Goal: Task Accomplishment & Management: Complete application form

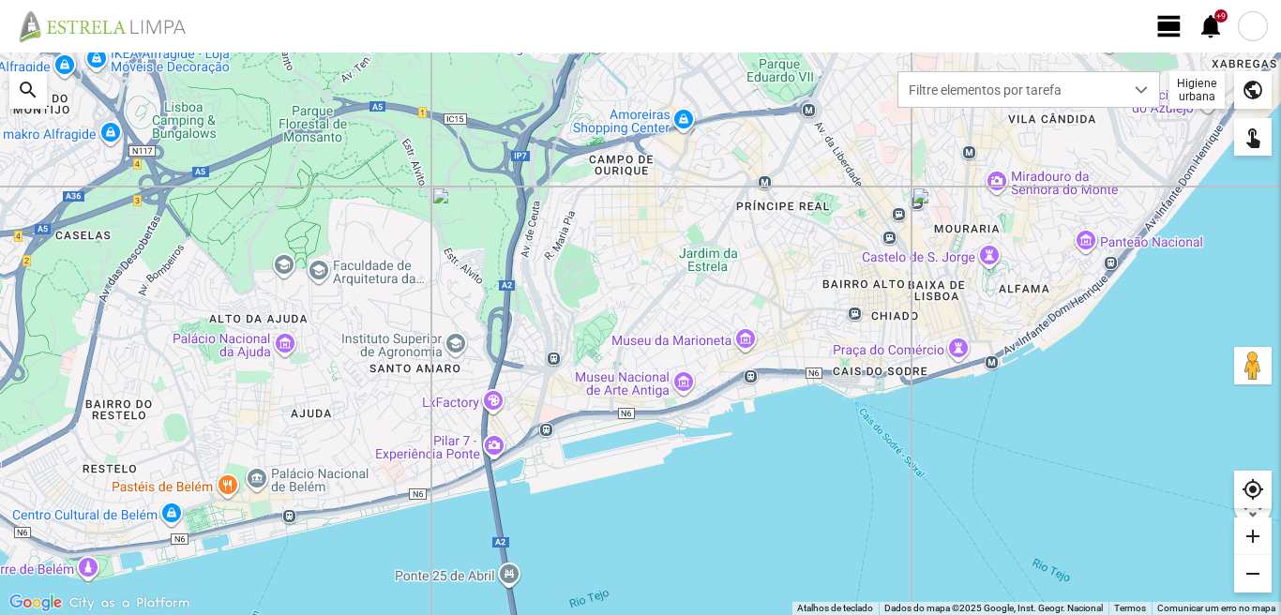
click at [1165, 25] on span "view_day" at bounding box center [1170, 26] width 28 height 28
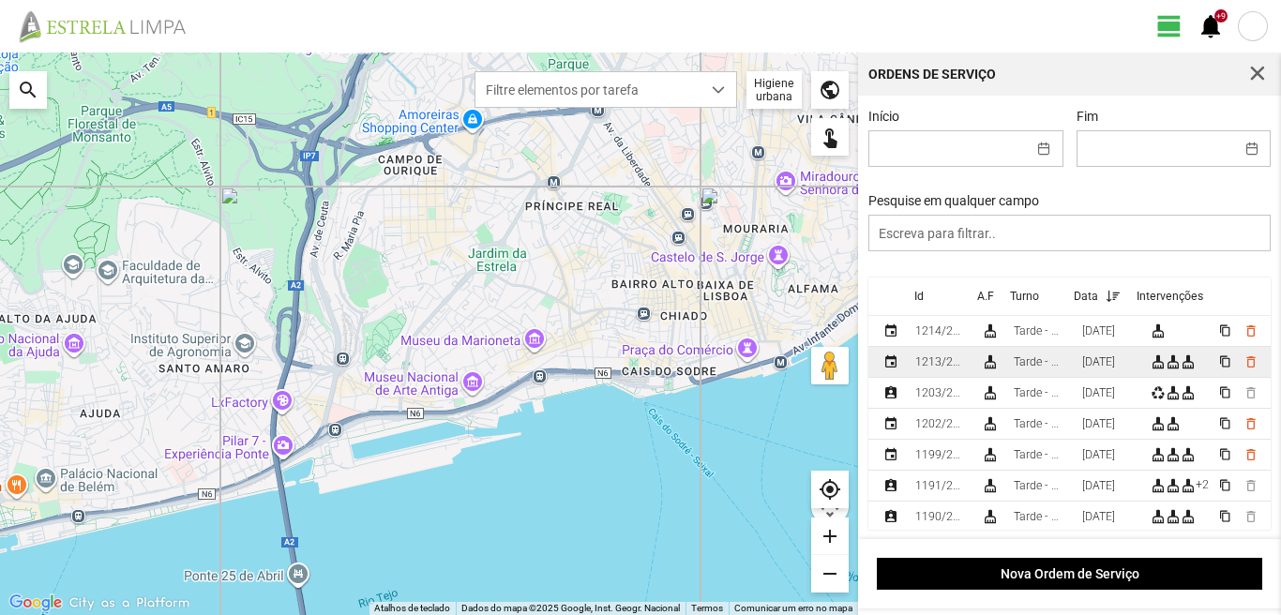
click at [1115, 369] on div "[DATE]" at bounding box center [1098, 361] width 33 height 13
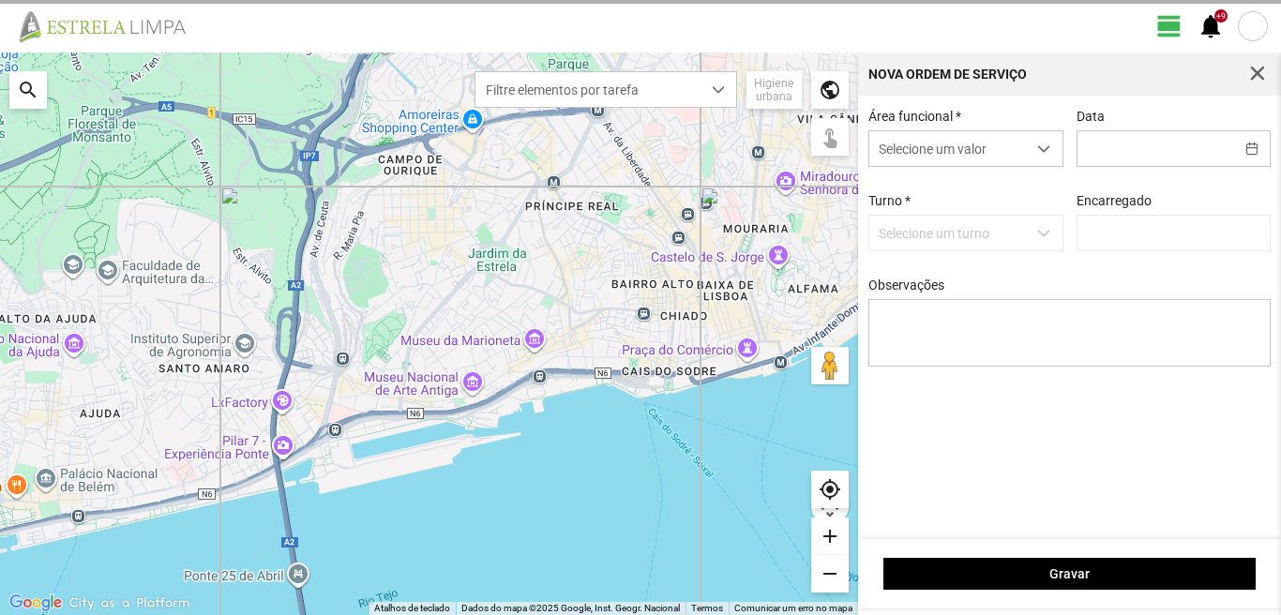
type input "[DATE]"
type input "[PERSON_NAME]"
type textarea "[PERSON_NAME]: Descanso Manuel: trabalhou comigo das 6 as 20."
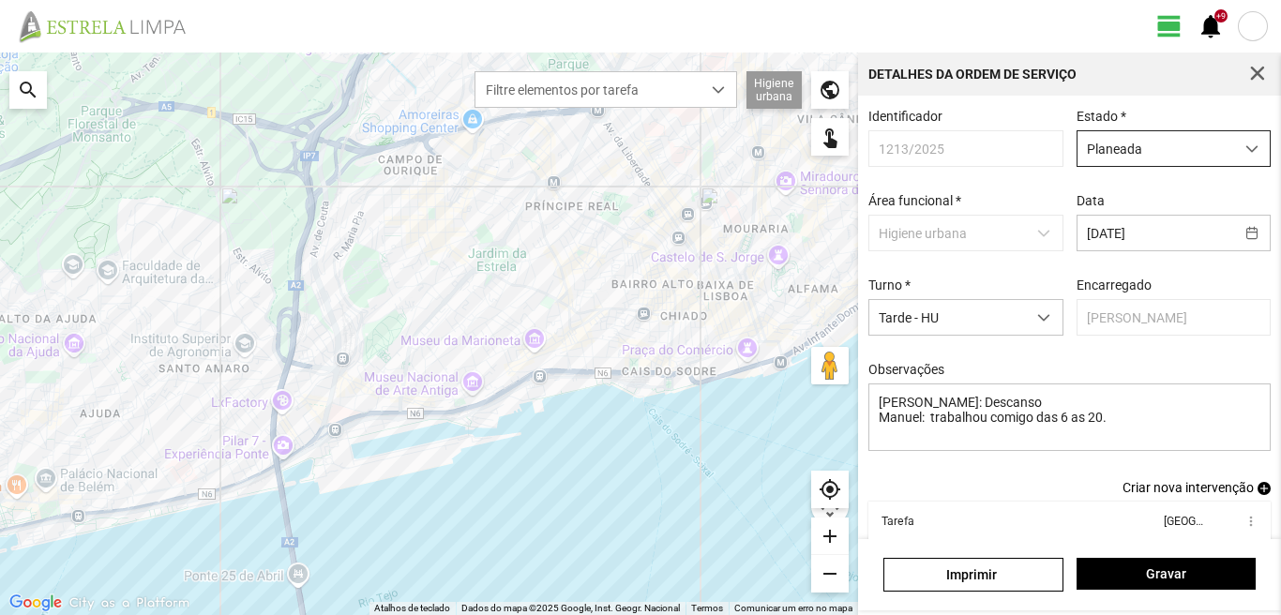
click at [1246, 150] on span "dropdown trigger" at bounding box center [1252, 149] width 13 height 13
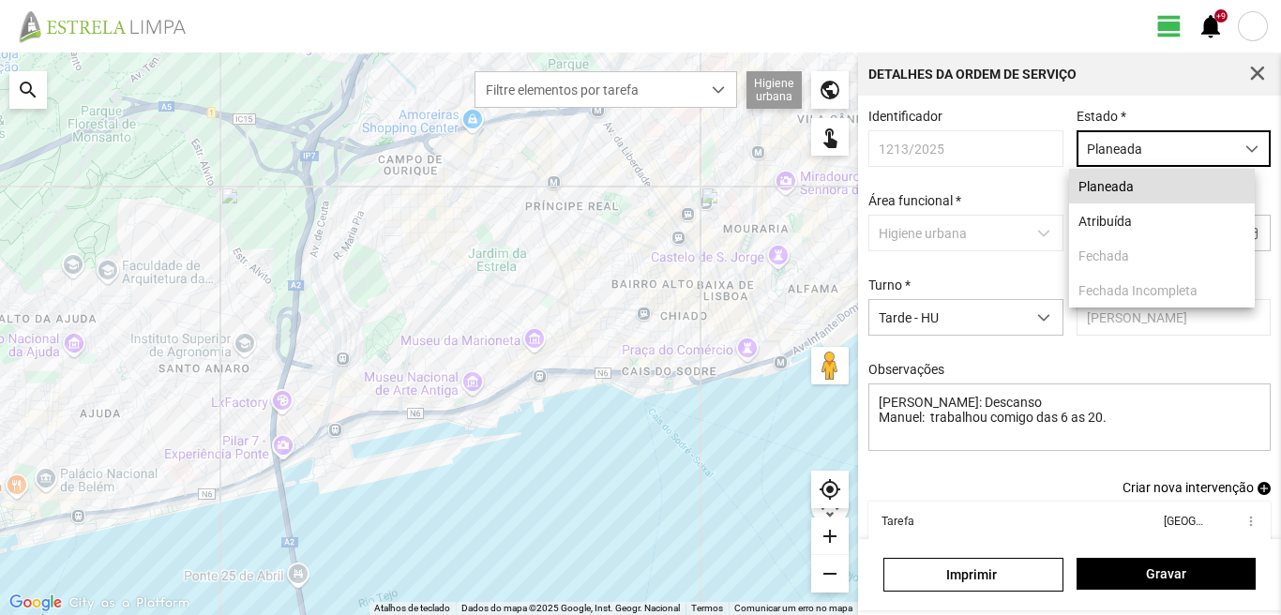
scroll to position [10, 83]
click at [1106, 227] on li "Atribuída" at bounding box center [1162, 221] width 186 height 35
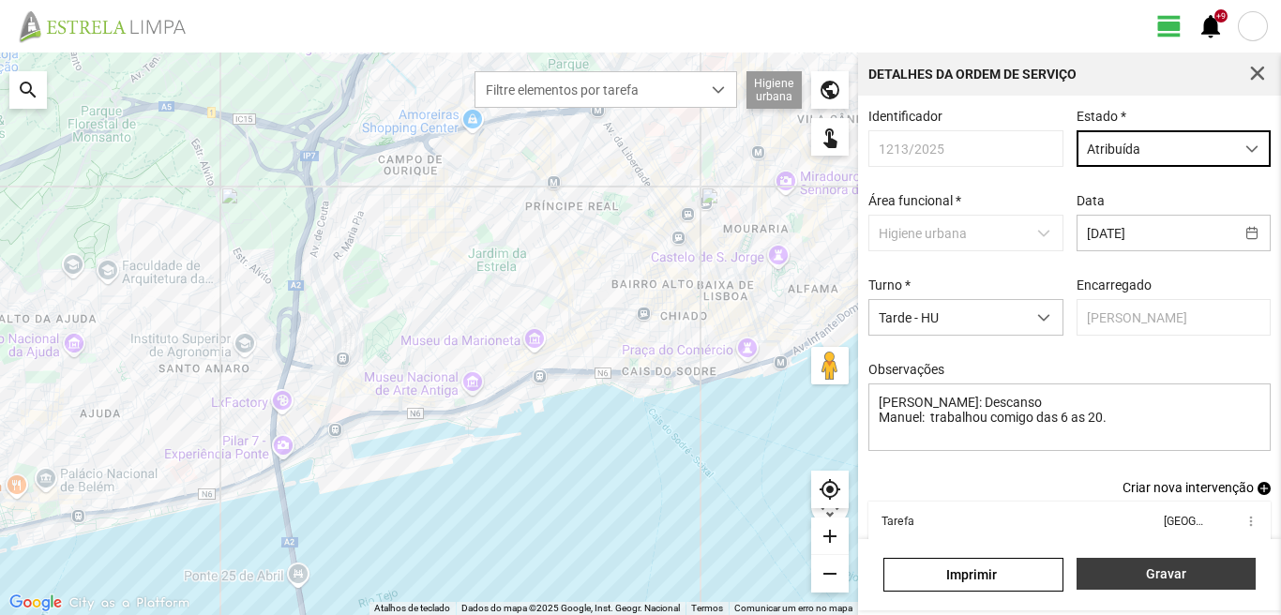
click at [1168, 571] on span "Gravar" at bounding box center [1165, 574] width 159 height 15
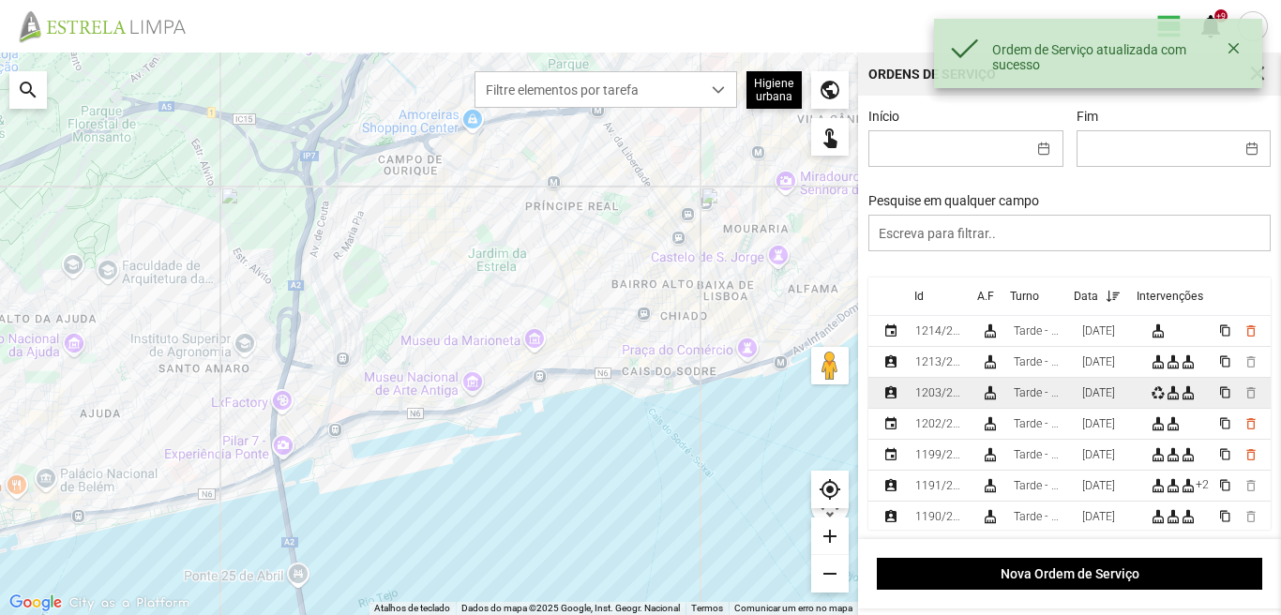
click at [1145, 392] on tr "assignment_ind 1203/2025 cleaning_services Tarde - HU [DATE] recycling cleaning…" at bounding box center [1070, 393] width 403 height 31
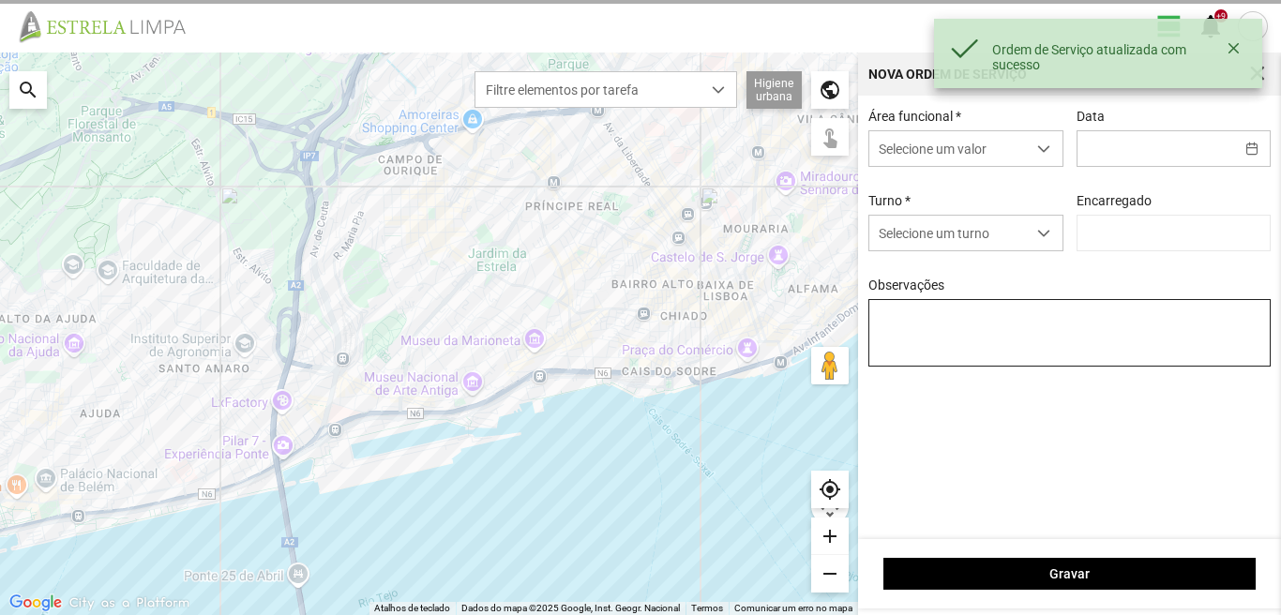
type input "[DATE]"
type textarea "[PERSON_NAME]: DESCANSO"
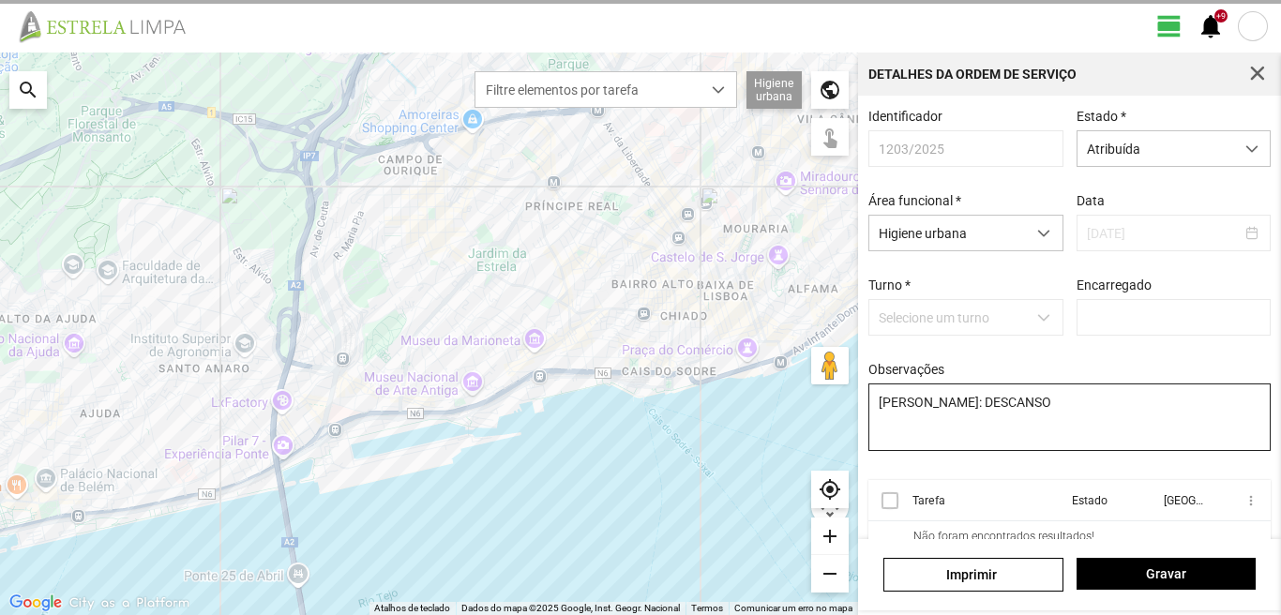
type input "[PERSON_NAME]"
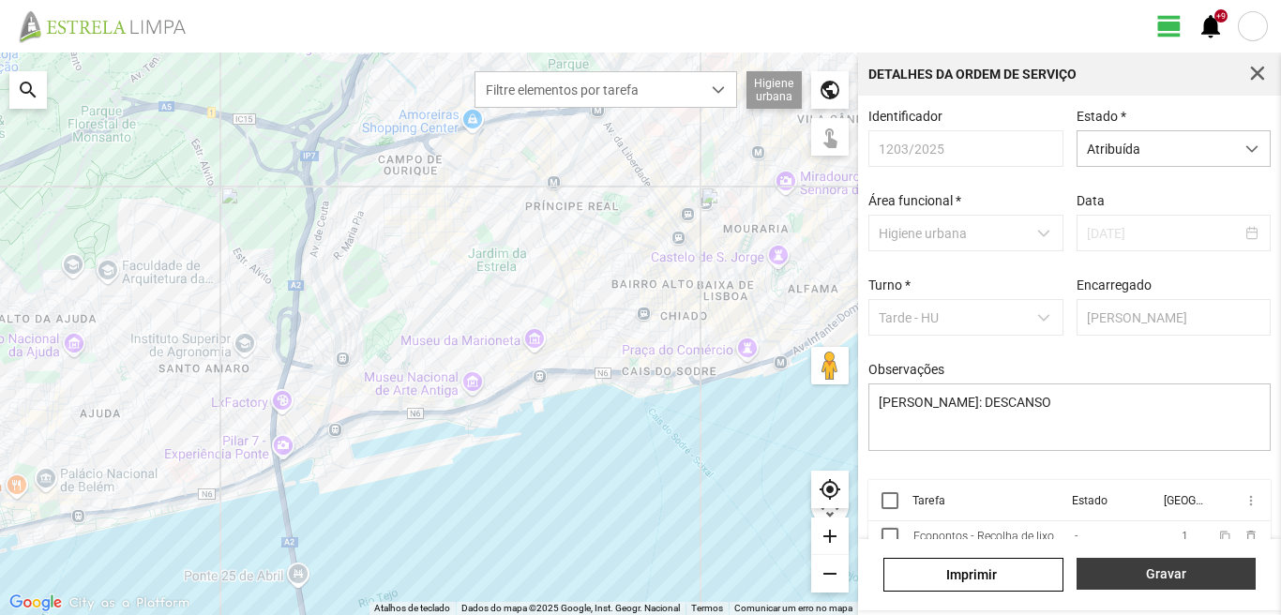
click at [1145, 577] on span "Gravar" at bounding box center [1165, 574] width 159 height 15
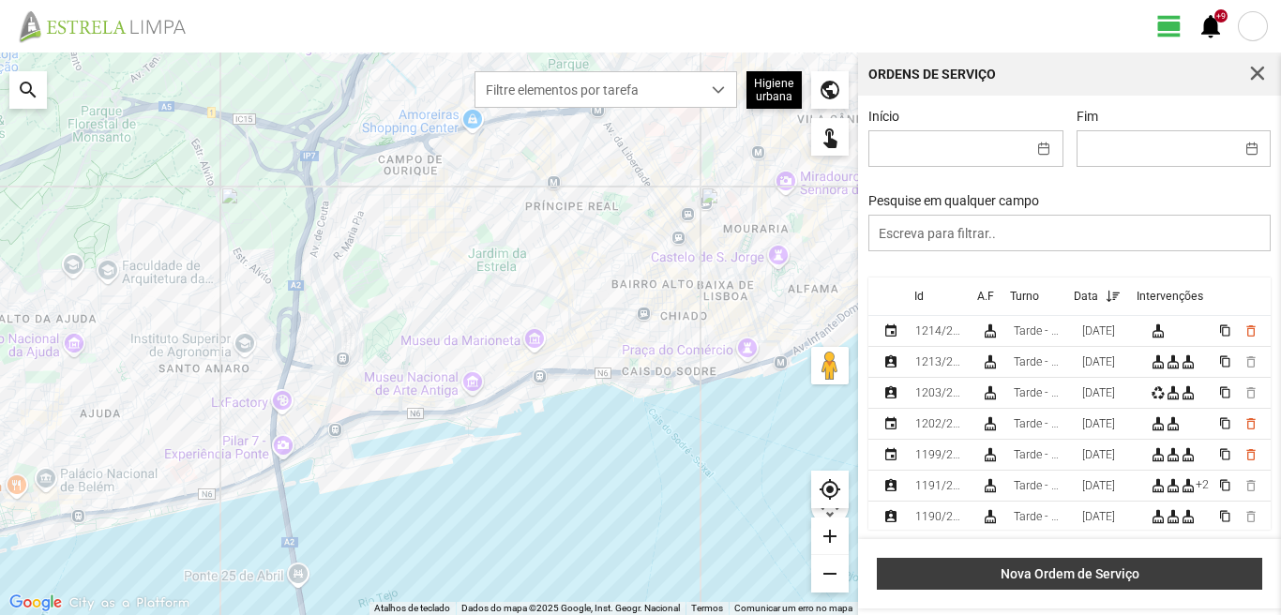
click at [1082, 576] on span "Nova Ordem de Serviço" at bounding box center [1070, 574] width 366 height 15
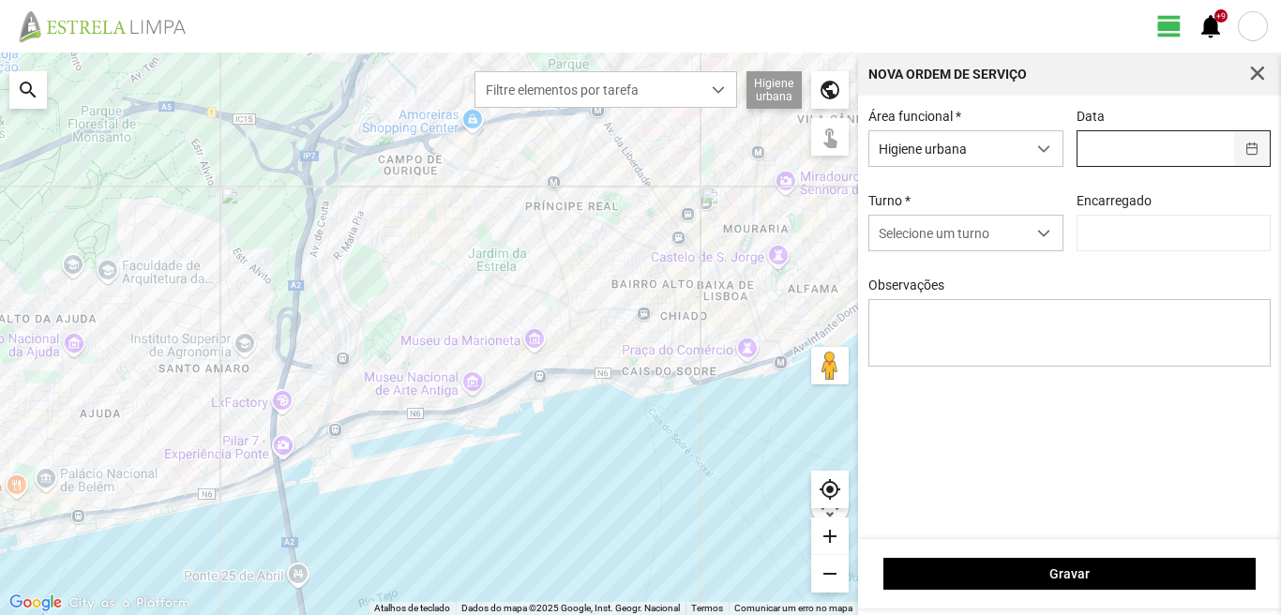
click at [1258, 144] on button "button" at bounding box center [1252, 148] width 37 height 35
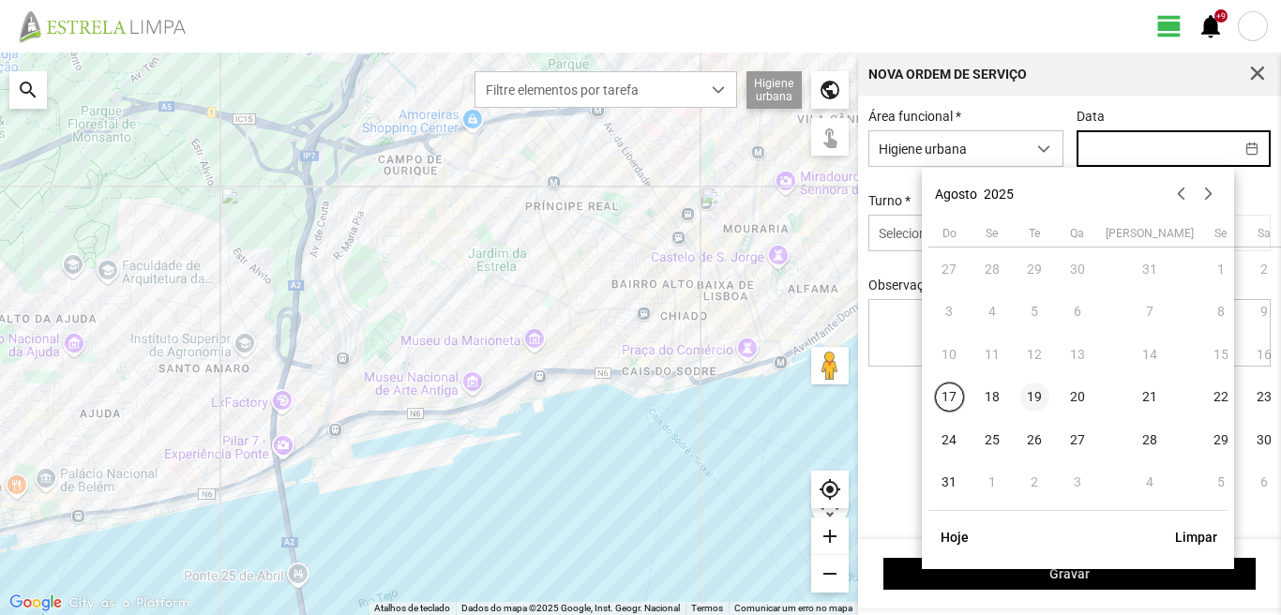
click at [1037, 392] on span "19" at bounding box center [1036, 398] width 30 height 30
type input "[DATE]"
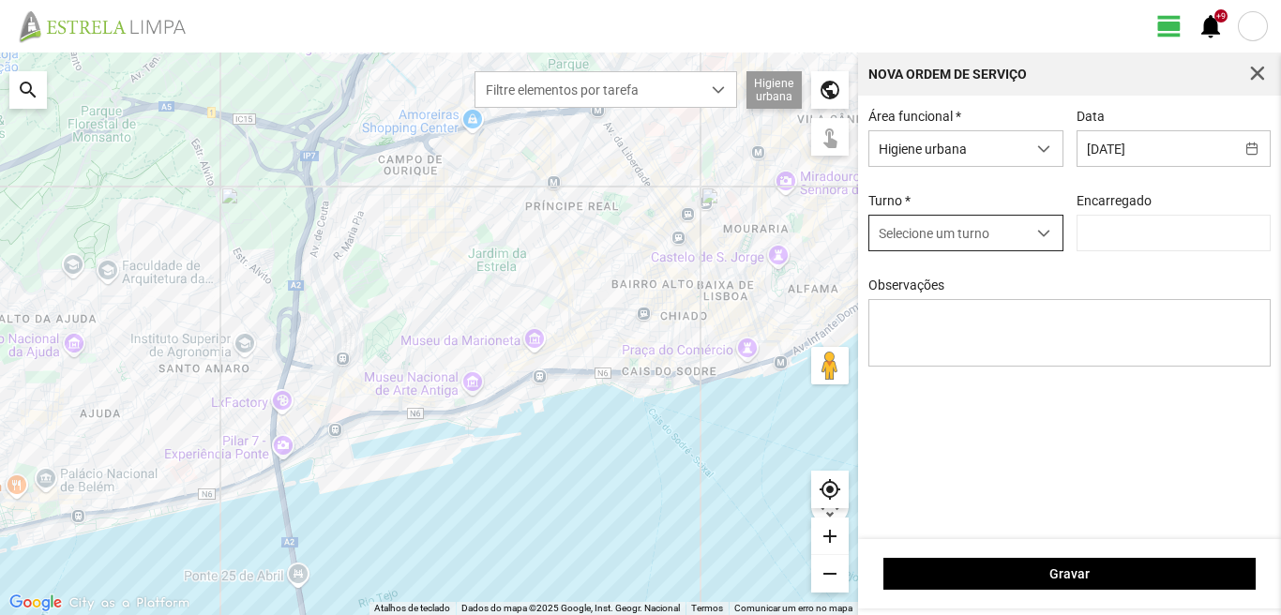
click at [1045, 236] on span "dropdown trigger" at bounding box center [1043, 233] width 13 height 13
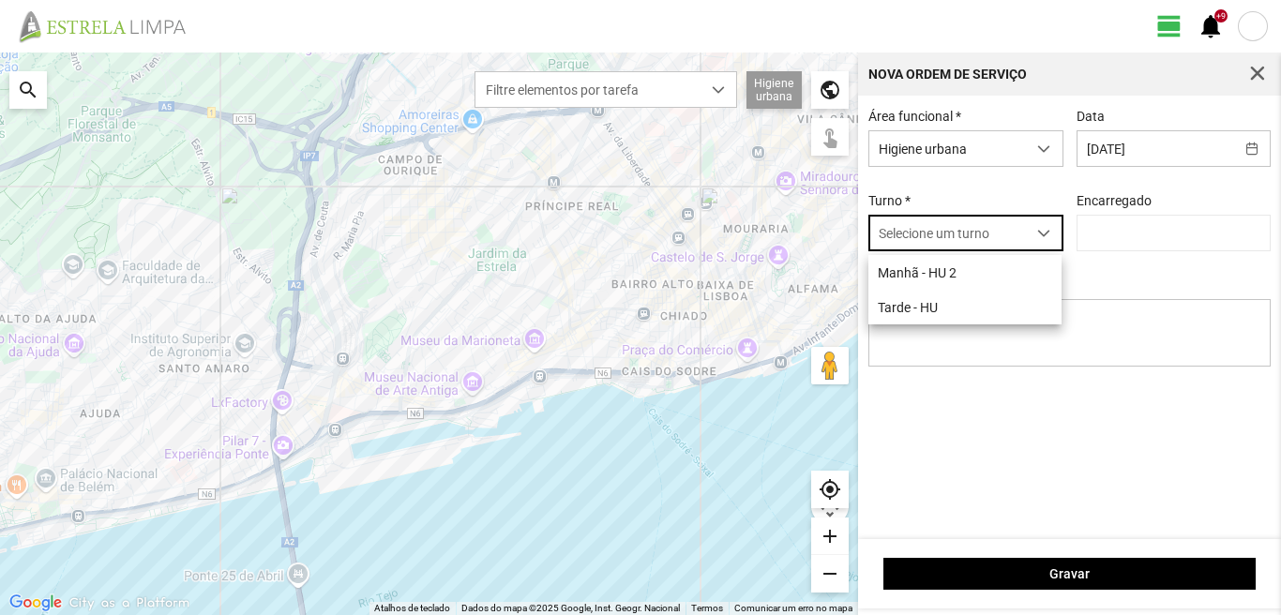
scroll to position [10, 83]
click at [933, 311] on li "Tarde - HU" at bounding box center [965, 307] width 193 height 35
type input "[PERSON_NAME]"
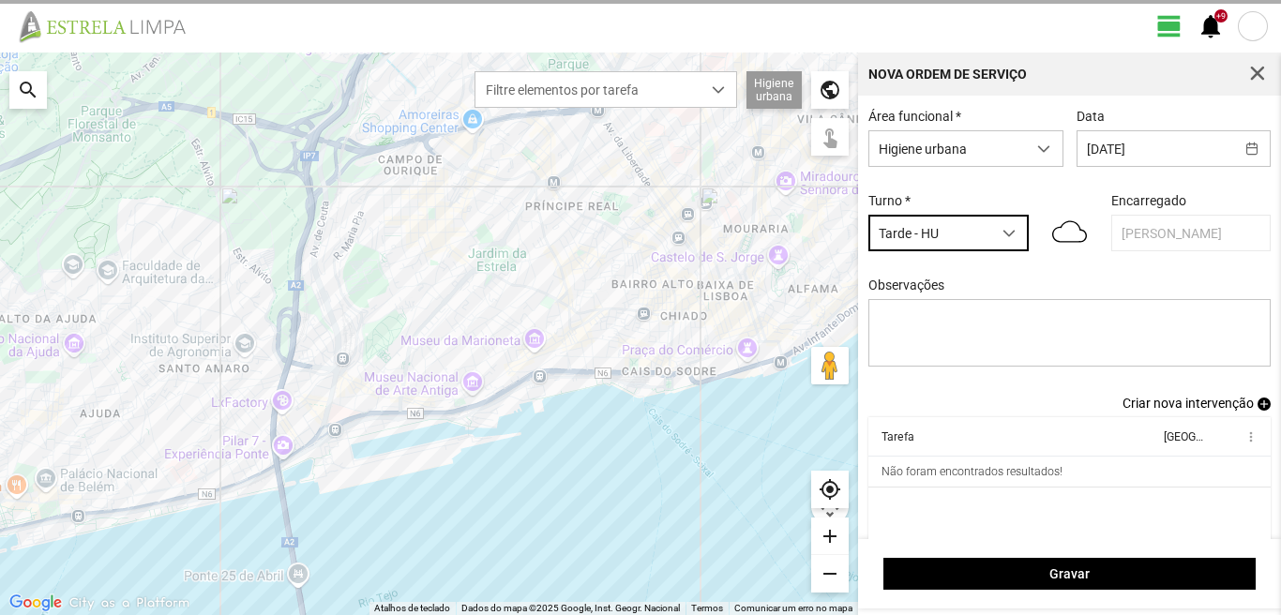
click at [1177, 409] on span "Criar nova intervenção" at bounding box center [1188, 403] width 131 height 15
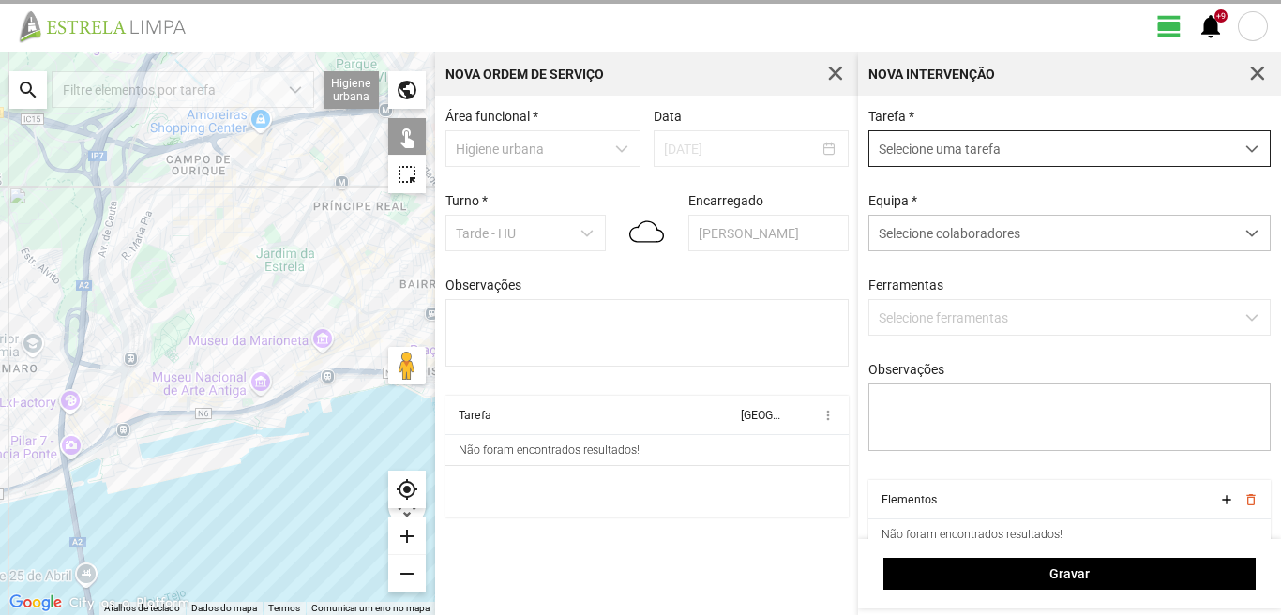
click at [1246, 150] on span "dropdown trigger" at bounding box center [1252, 149] width 13 height 13
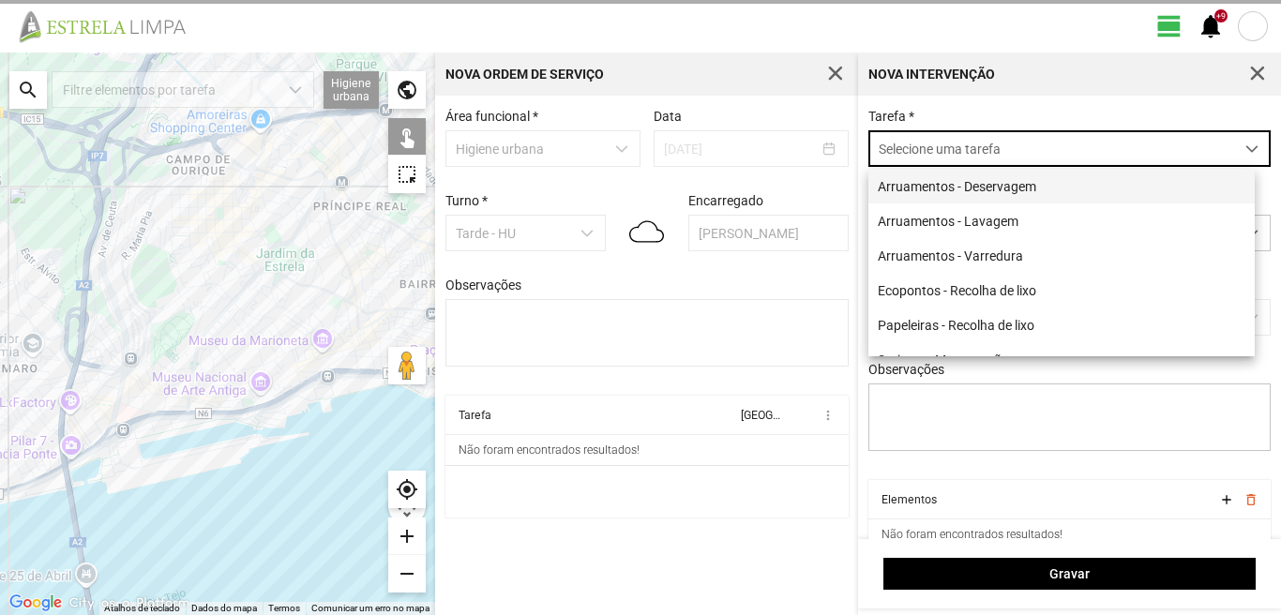
scroll to position [10, 83]
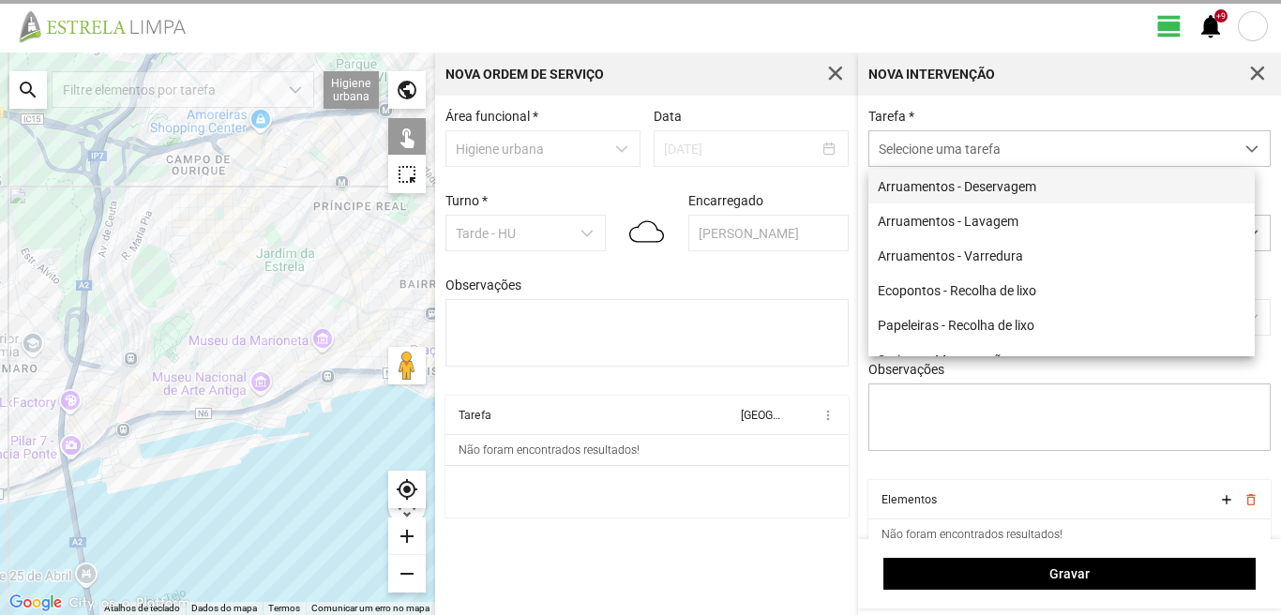
click at [1052, 189] on li "Arruamentos - Deservagem" at bounding box center [1062, 186] width 386 height 35
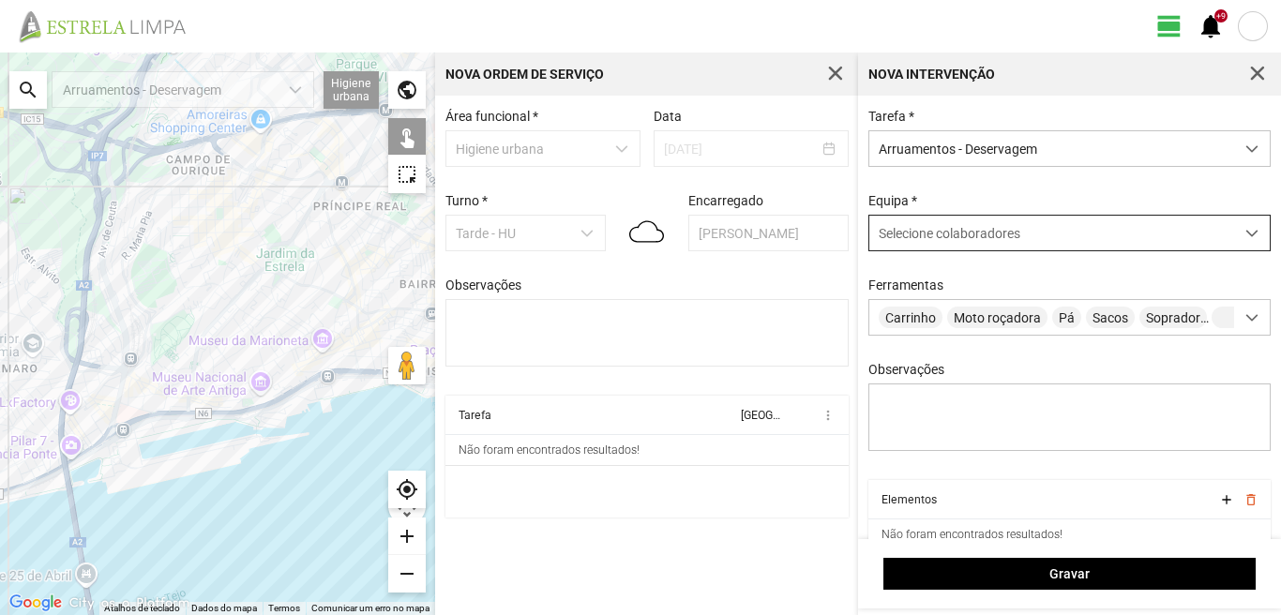
click at [1246, 234] on span at bounding box center [1252, 233] width 13 height 13
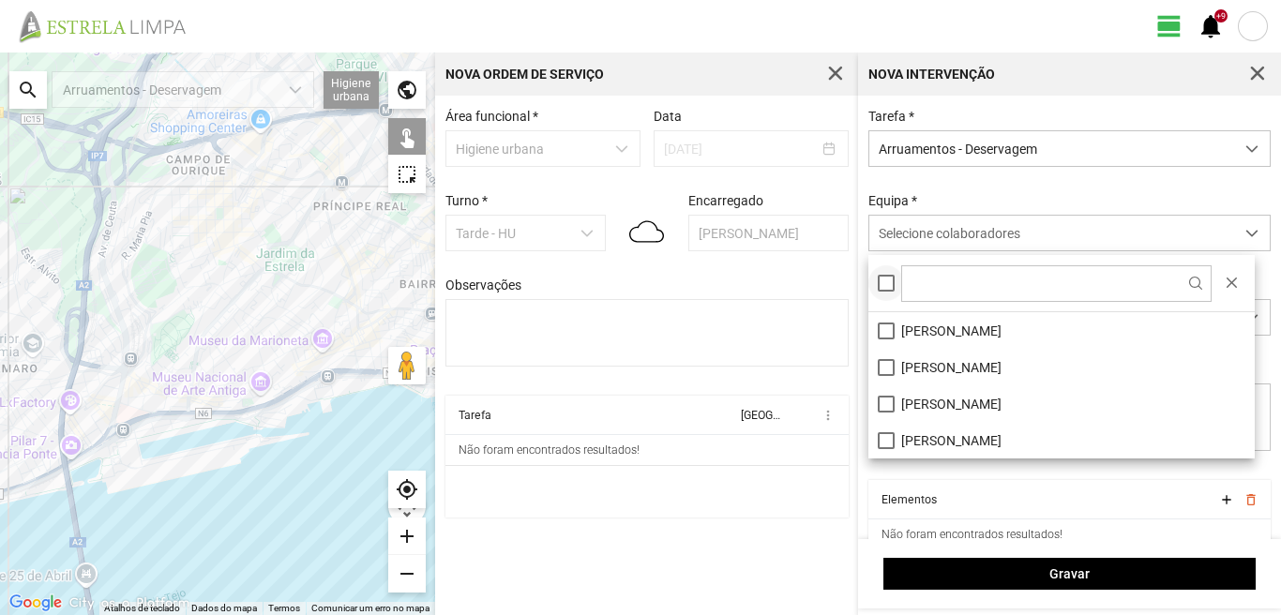
click at [884, 290] on div at bounding box center [886, 283] width 17 height 17
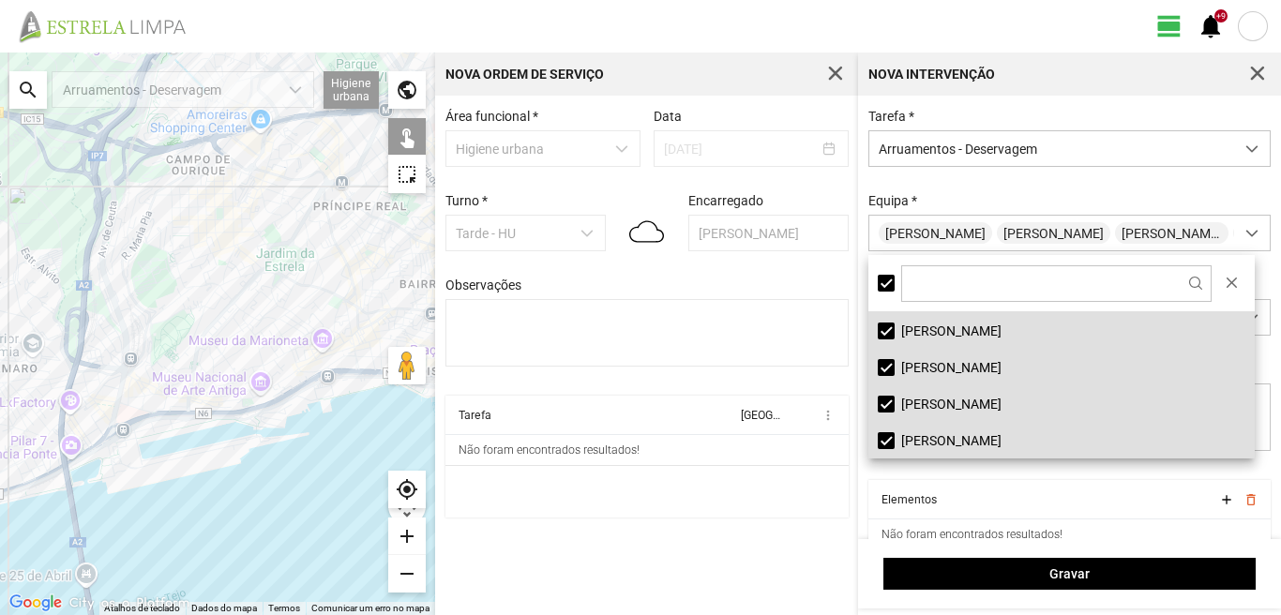
click at [23, 83] on div "search" at bounding box center [28, 90] width 38 height 38
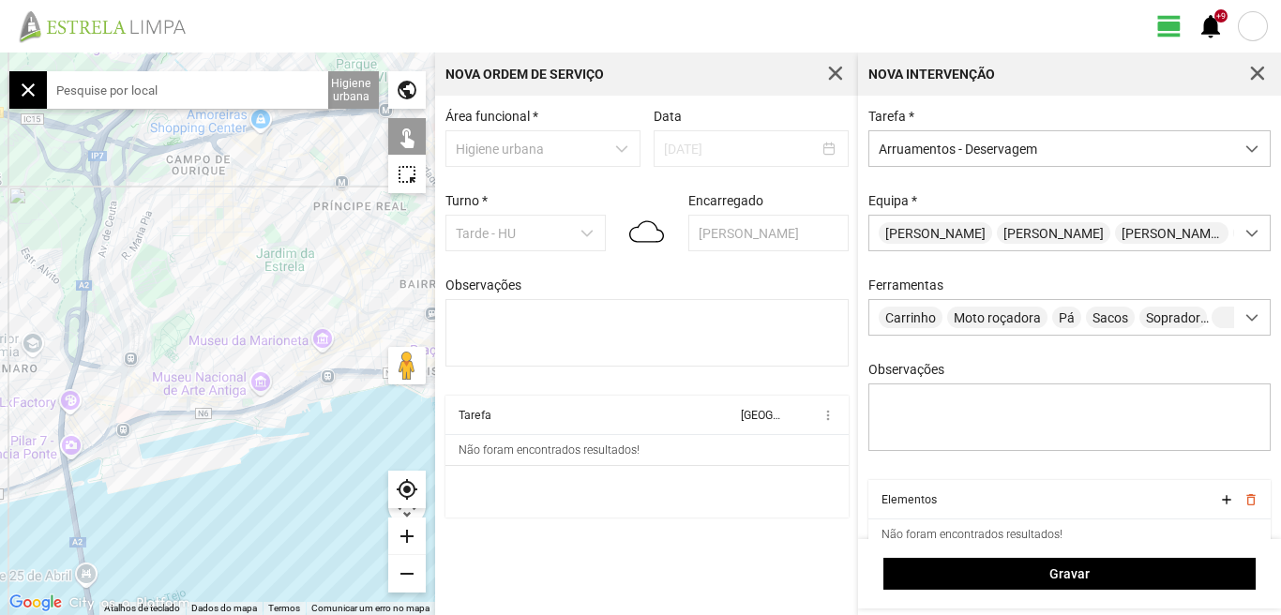
click at [105, 94] on input "text" at bounding box center [187, 90] width 281 height 38
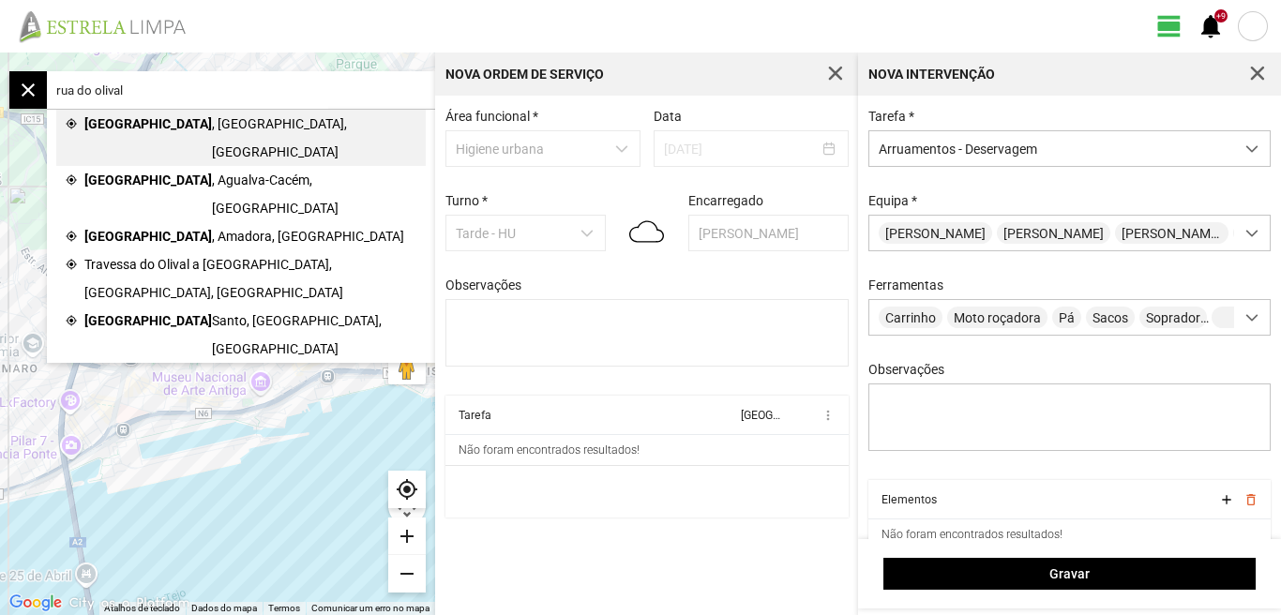
click at [152, 126] on span "[GEOGRAPHIC_DATA]" at bounding box center [148, 138] width 128 height 56
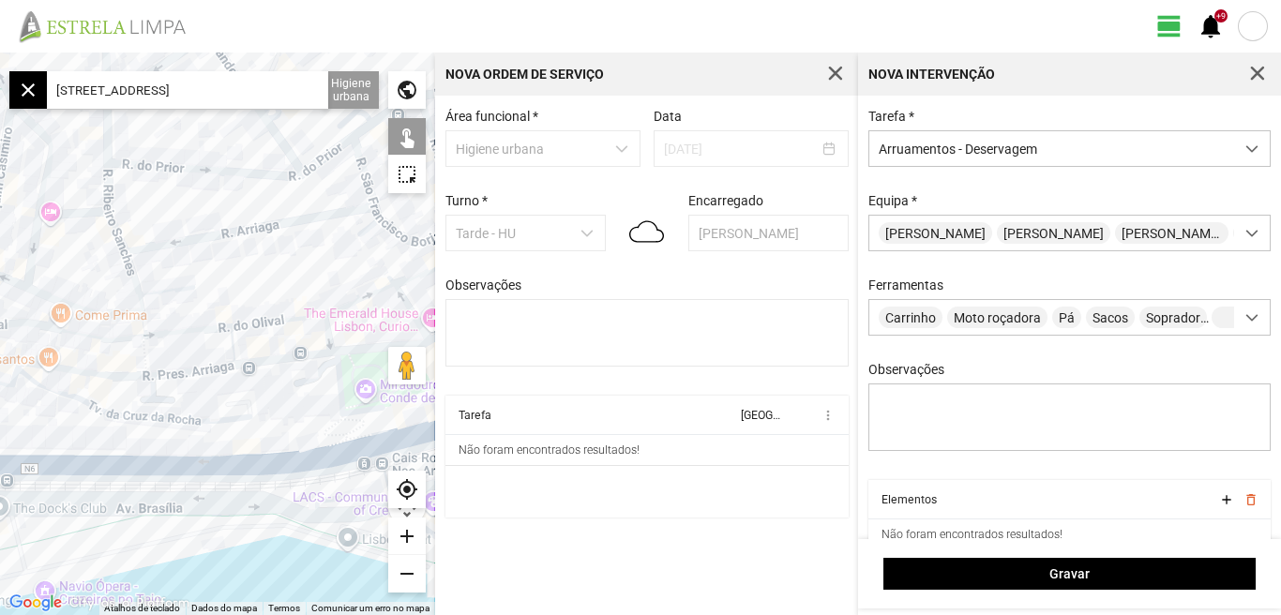
drag, startPoint x: 137, startPoint y: 532, endPoint x: 192, endPoint y: 507, distance: 60.5
click at [204, 517] on div at bounding box center [217, 334] width 435 height 563
click at [155, 333] on div at bounding box center [217, 334] width 435 height 563
click at [102, 342] on div at bounding box center [217, 334] width 435 height 563
click at [104, 340] on div at bounding box center [217, 334] width 435 height 563
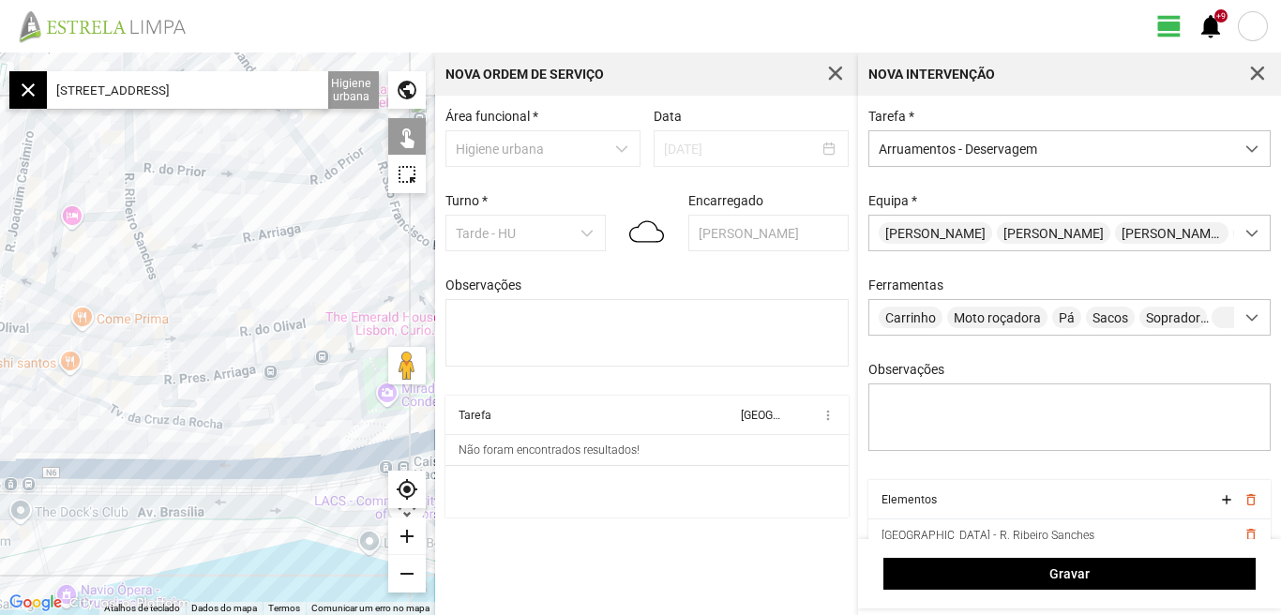
drag, startPoint x: 80, startPoint y: 409, endPoint x: 138, endPoint y: 418, distance: 58.9
click at [138, 418] on div at bounding box center [217, 334] width 435 height 563
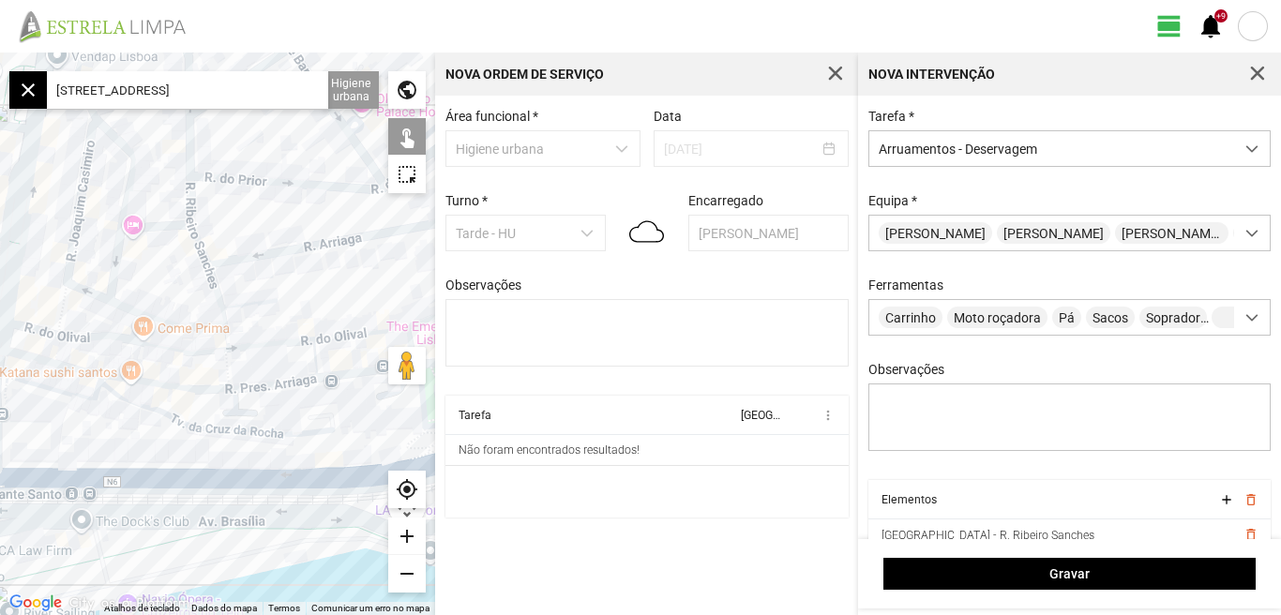
click at [85, 335] on div at bounding box center [217, 334] width 435 height 563
click at [35, 331] on div at bounding box center [217, 334] width 435 height 563
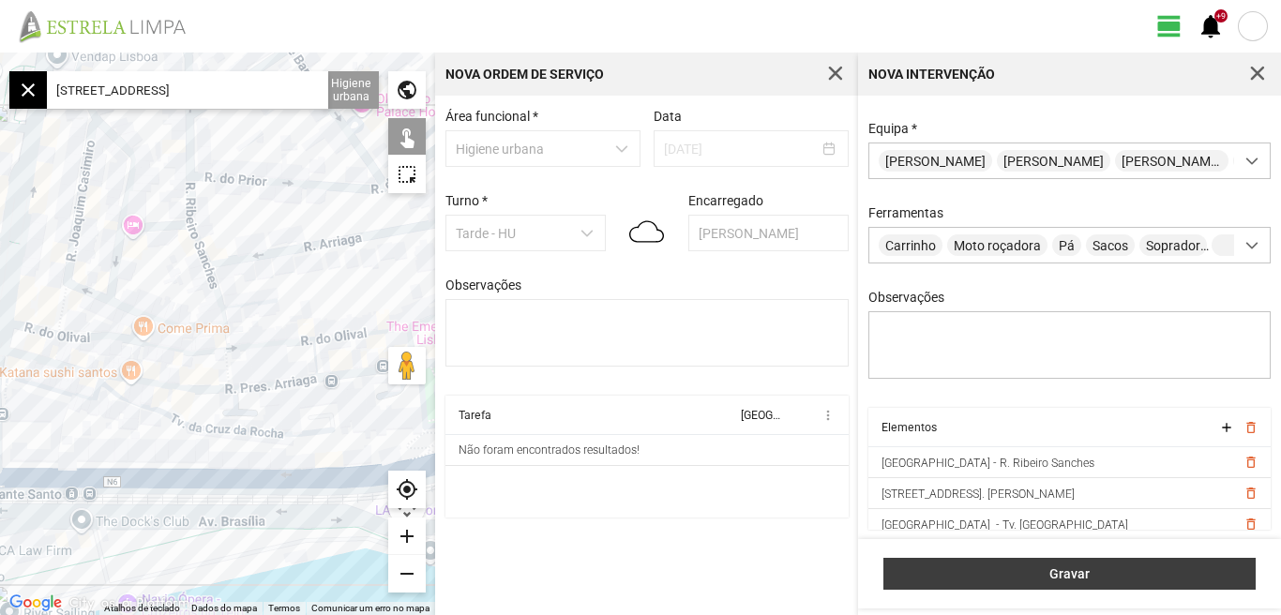
click at [1066, 578] on span "Gravar" at bounding box center [1070, 574] width 353 height 15
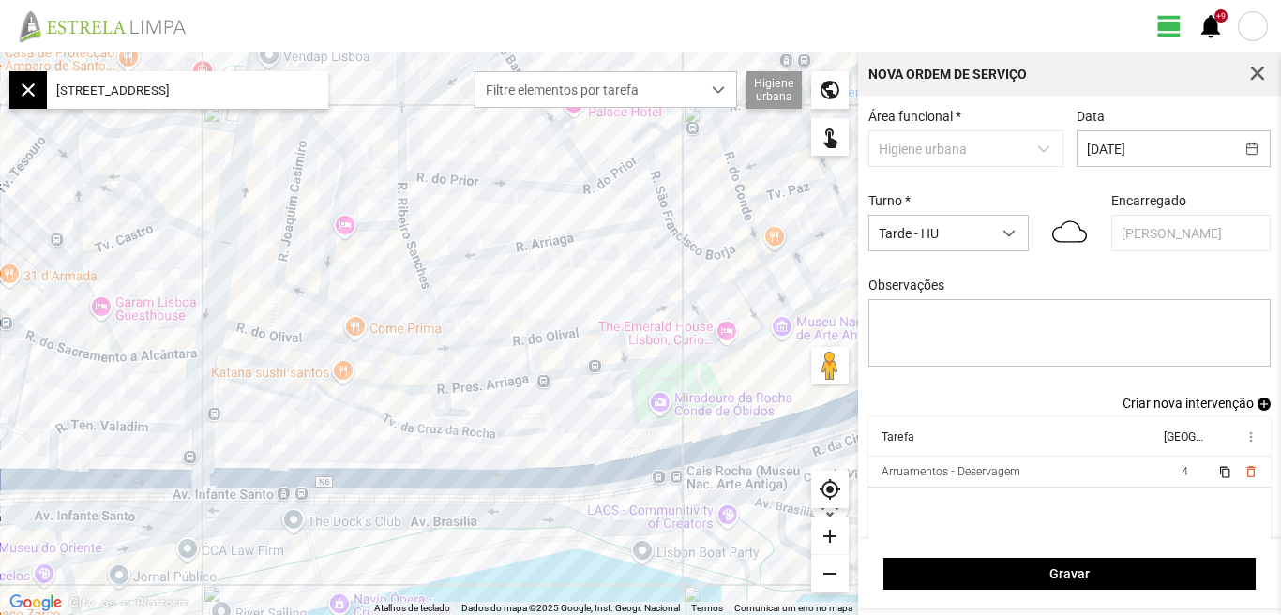
click at [1175, 408] on span "Criar nova intervenção" at bounding box center [1188, 403] width 131 height 15
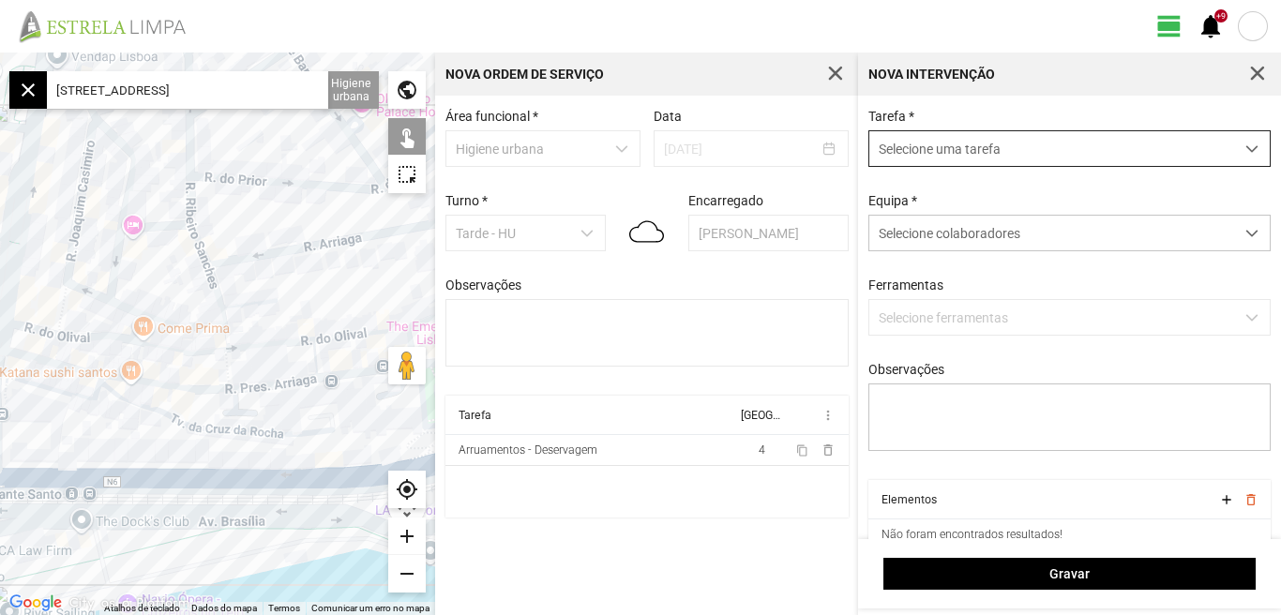
click at [1236, 142] on div "dropdown trigger" at bounding box center [1252, 148] width 37 height 35
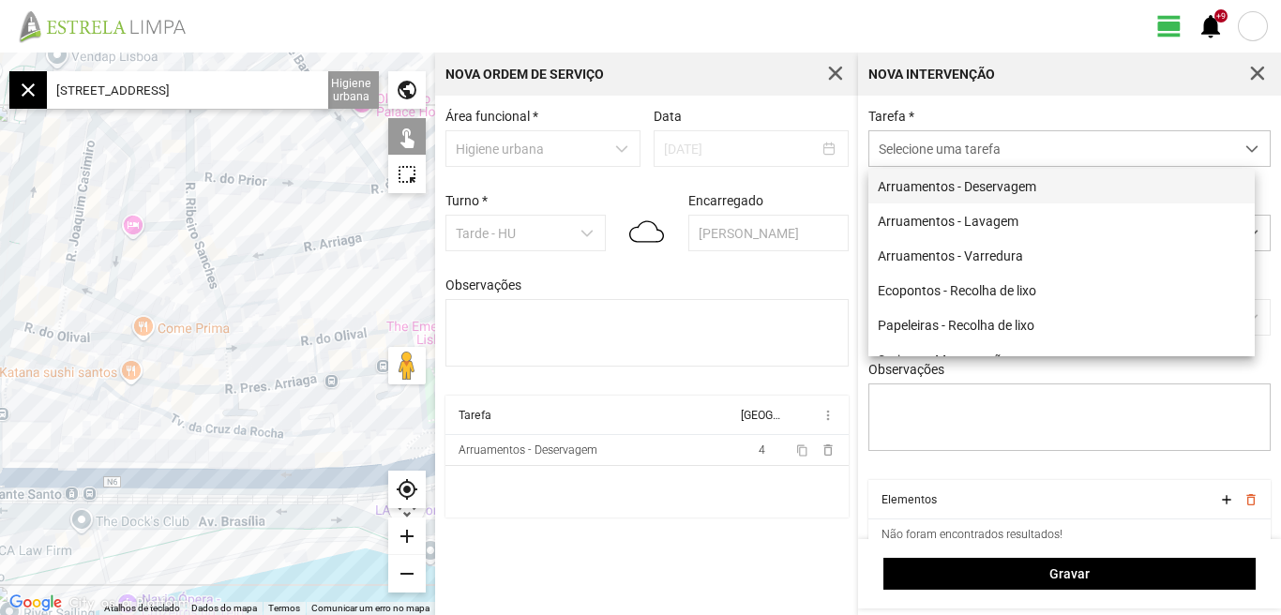
click at [965, 180] on li "Arruamentos - Deservagem" at bounding box center [1062, 186] width 386 height 35
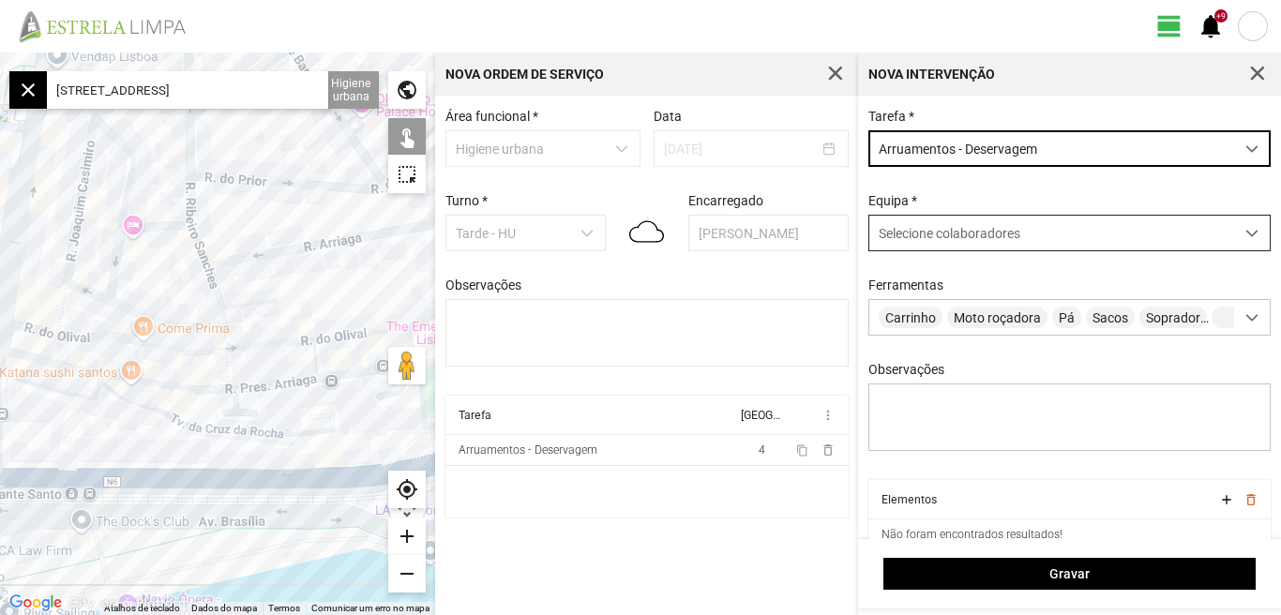
click at [1239, 227] on div at bounding box center [1252, 233] width 37 height 35
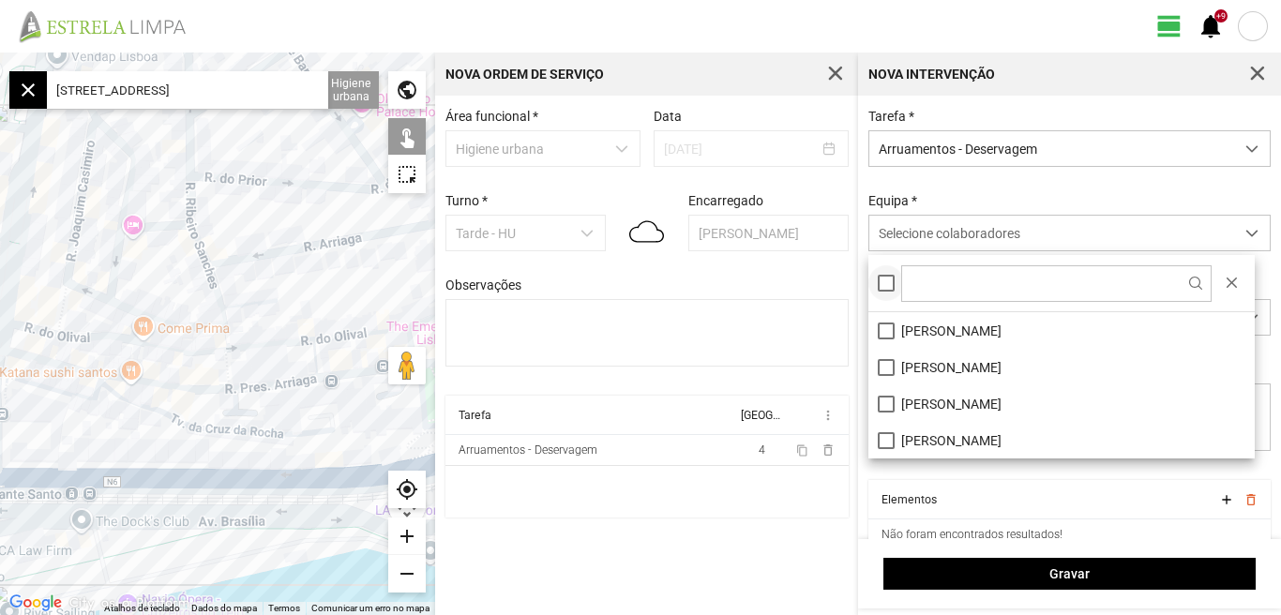
click at [884, 283] on div at bounding box center [886, 283] width 17 height 17
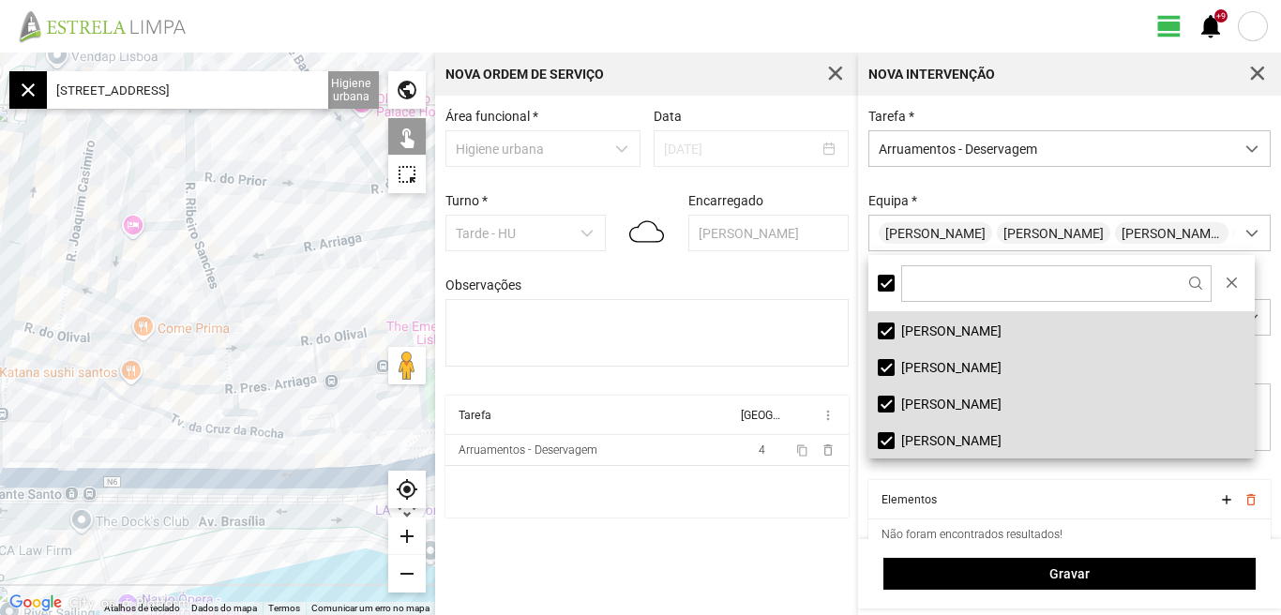
click at [254, 95] on input "[STREET_ADDRESS]" at bounding box center [187, 90] width 281 height 38
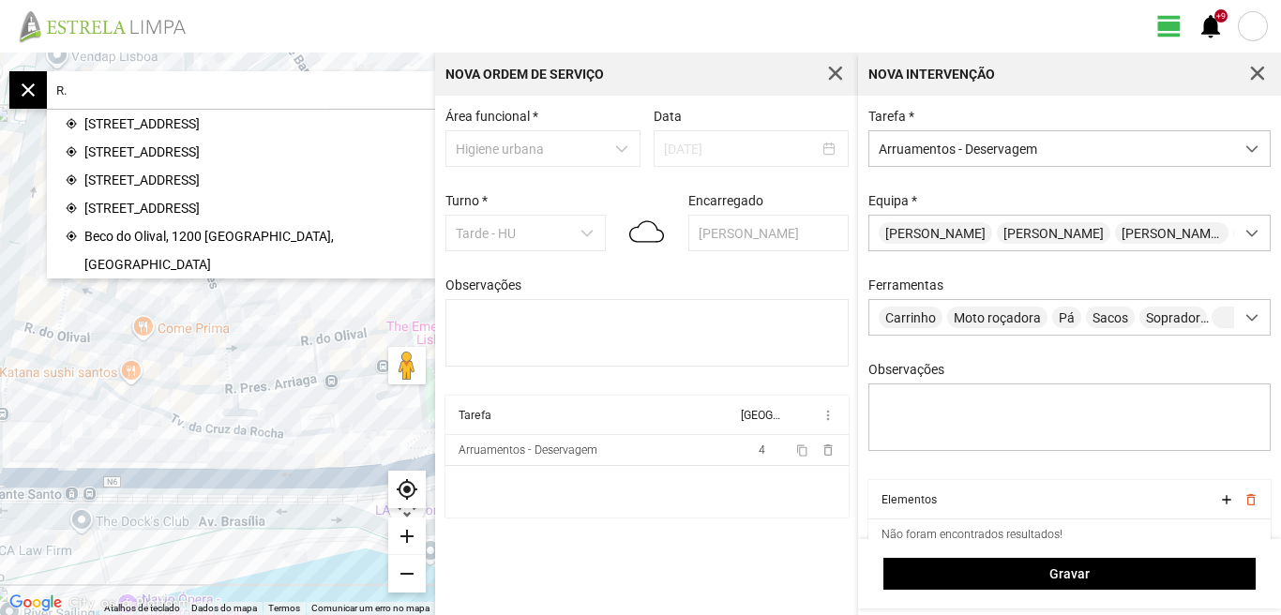
type input "R"
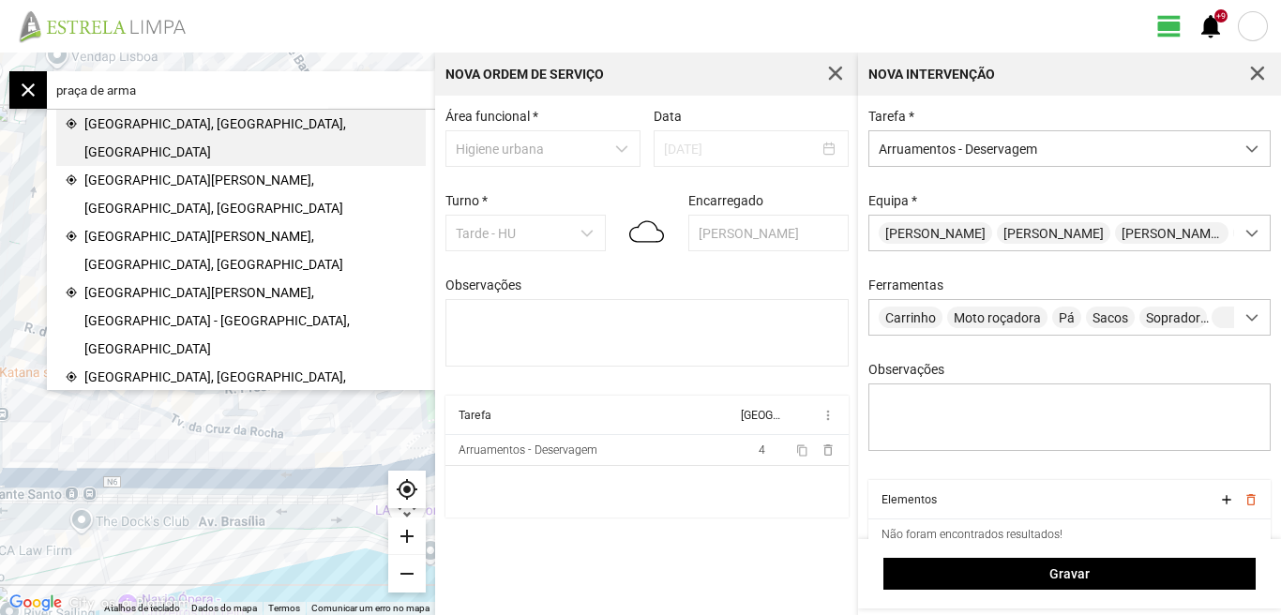
click at [154, 126] on span "[GEOGRAPHIC_DATA], [GEOGRAPHIC_DATA], [GEOGRAPHIC_DATA]" at bounding box center [250, 138] width 332 height 56
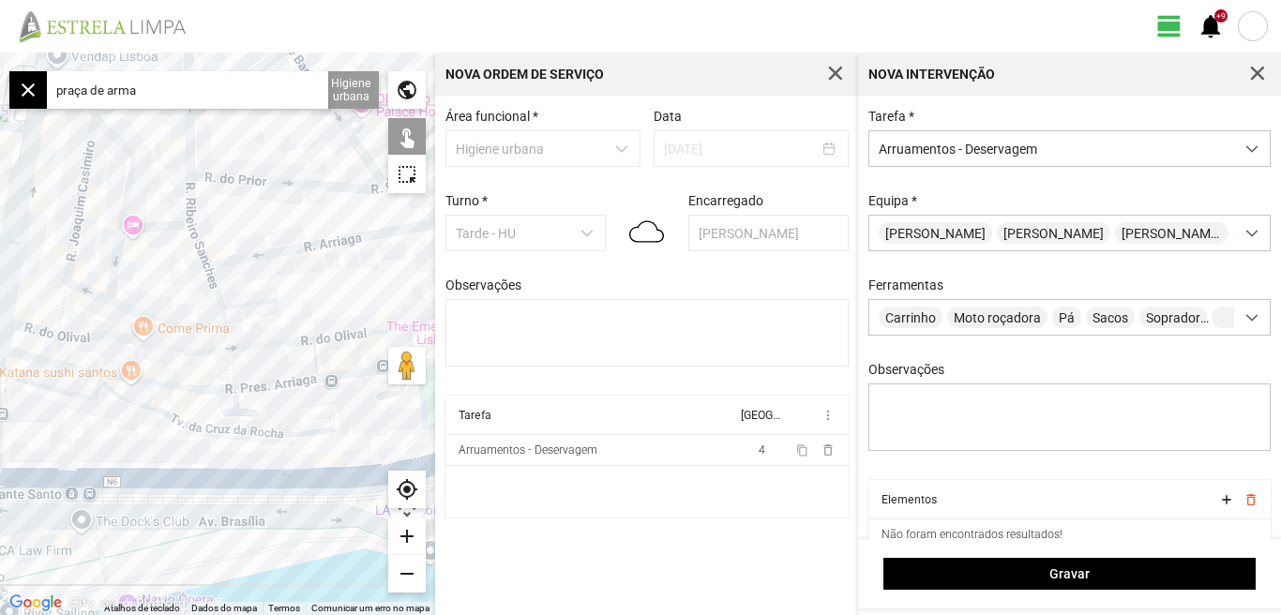
type input "[STREET_ADDRESS]"
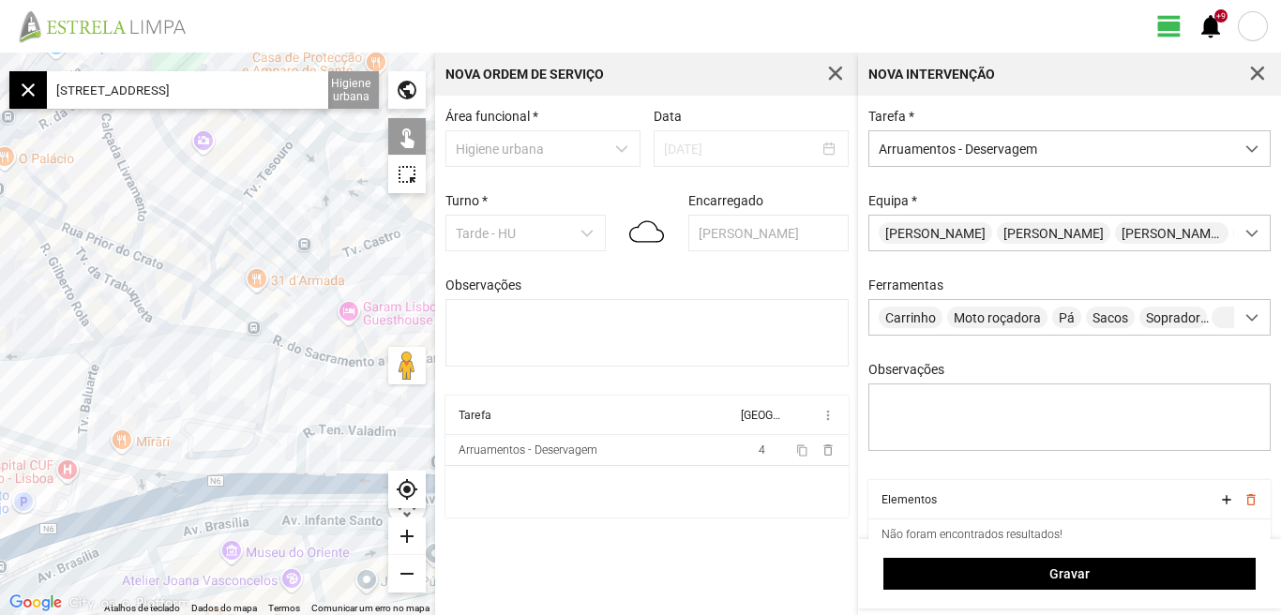
click at [412, 531] on div "add" at bounding box center [407, 537] width 38 height 38
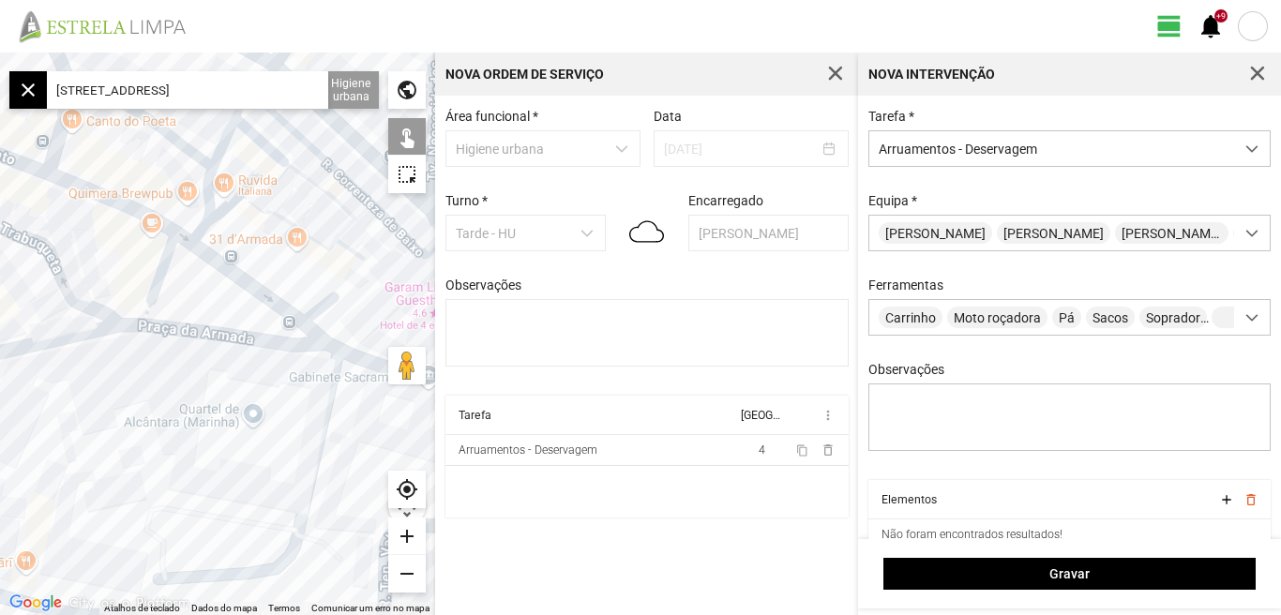
click at [412, 531] on div "add" at bounding box center [407, 537] width 38 height 38
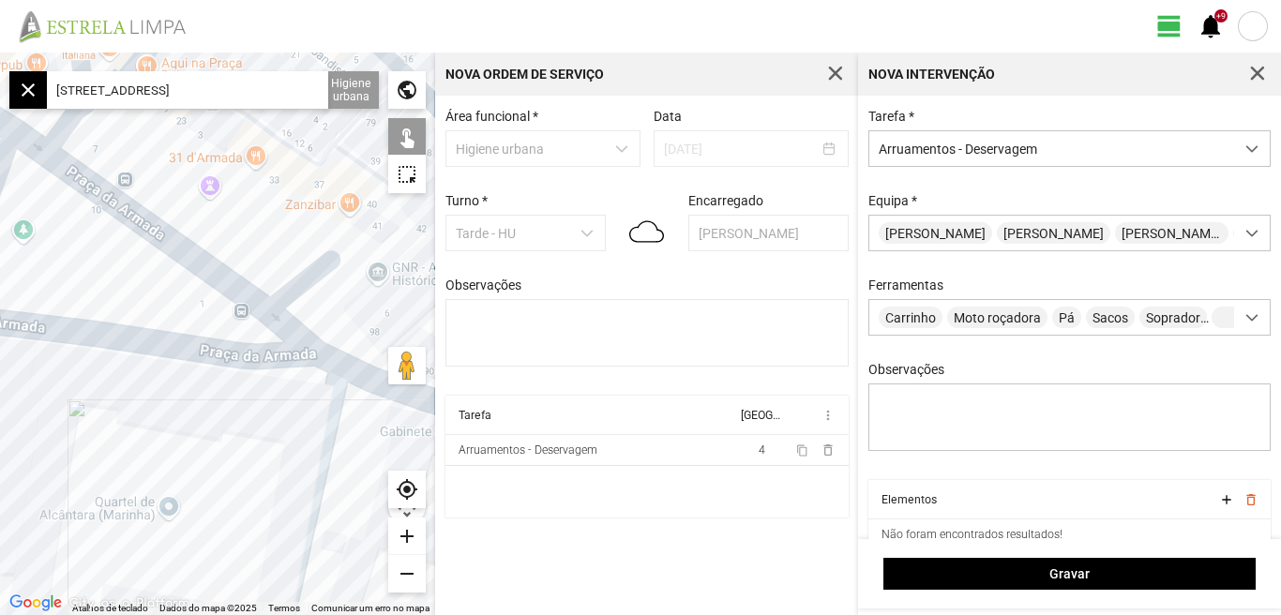
drag, startPoint x: 312, startPoint y: 393, endPoint x: 122, endPoint y: 391, distance: 190.4
click at [122, 391] on div at bounding box center [217, 334] width 435 height 563
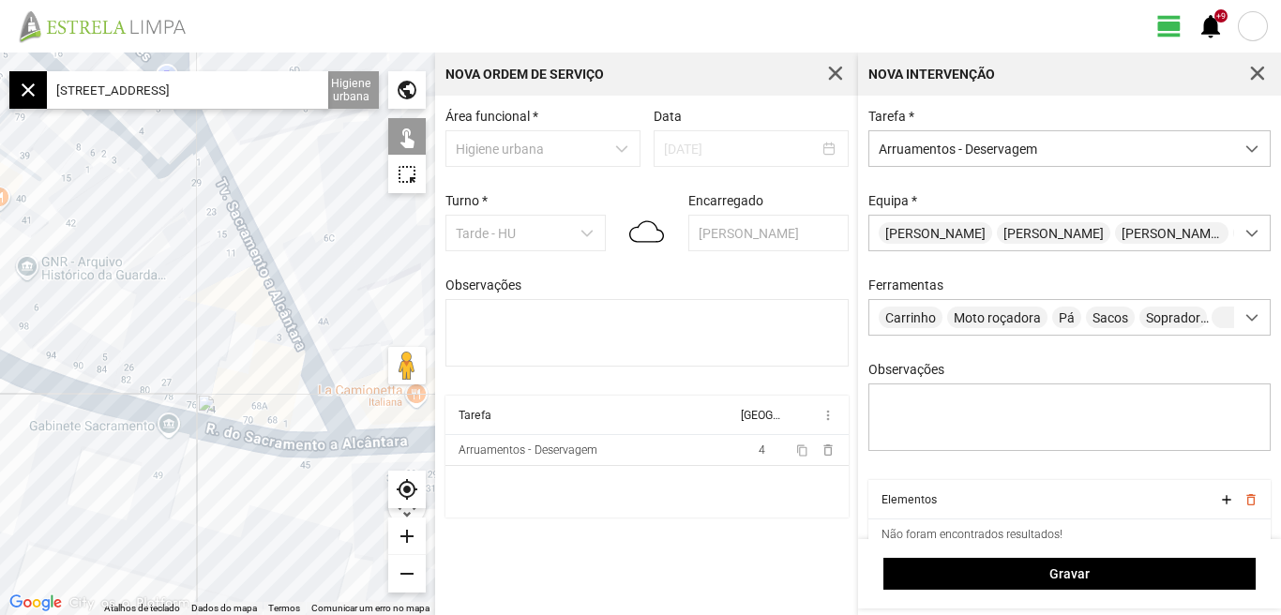
drag, startPoint x: 144, startPoint y: 476, endPoint x: 23, endPoint y: 424, distance: 131.0
click at [41, 431] on div at bounding box center [217, 334] width 435 height 563
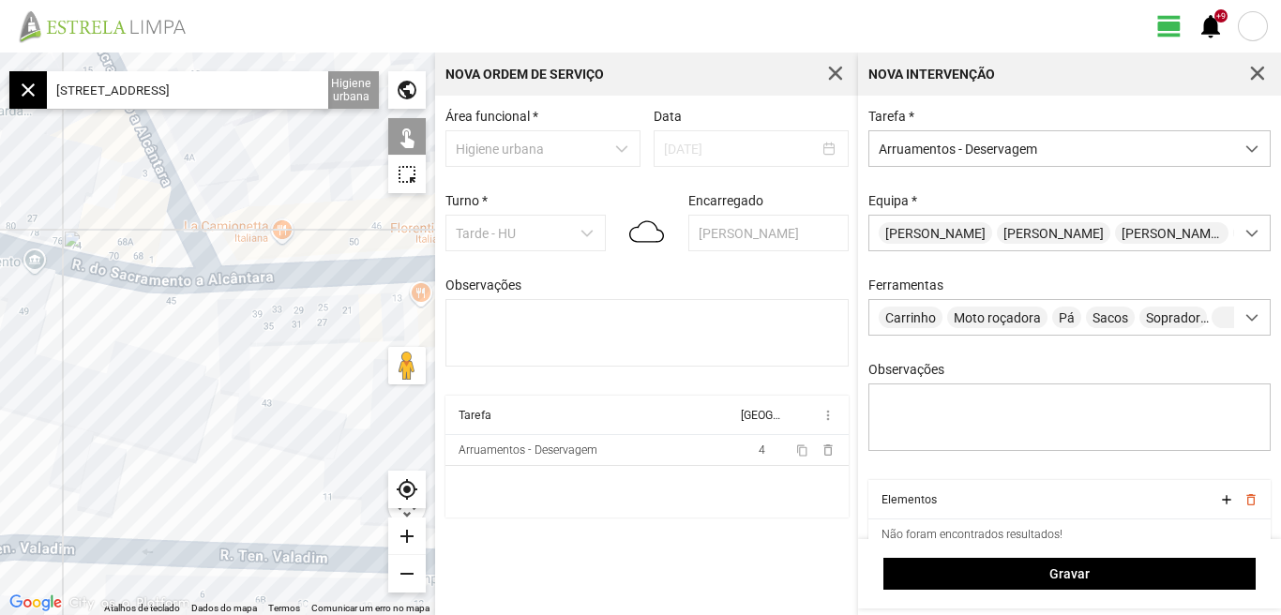
drag, startPoint x: 34, startPoint y: 411, endPoint x: 288, endPoint y: 386, distance: 255.5
click at [288, 386] on div at bounding box center [217, 334] width 435 height 563
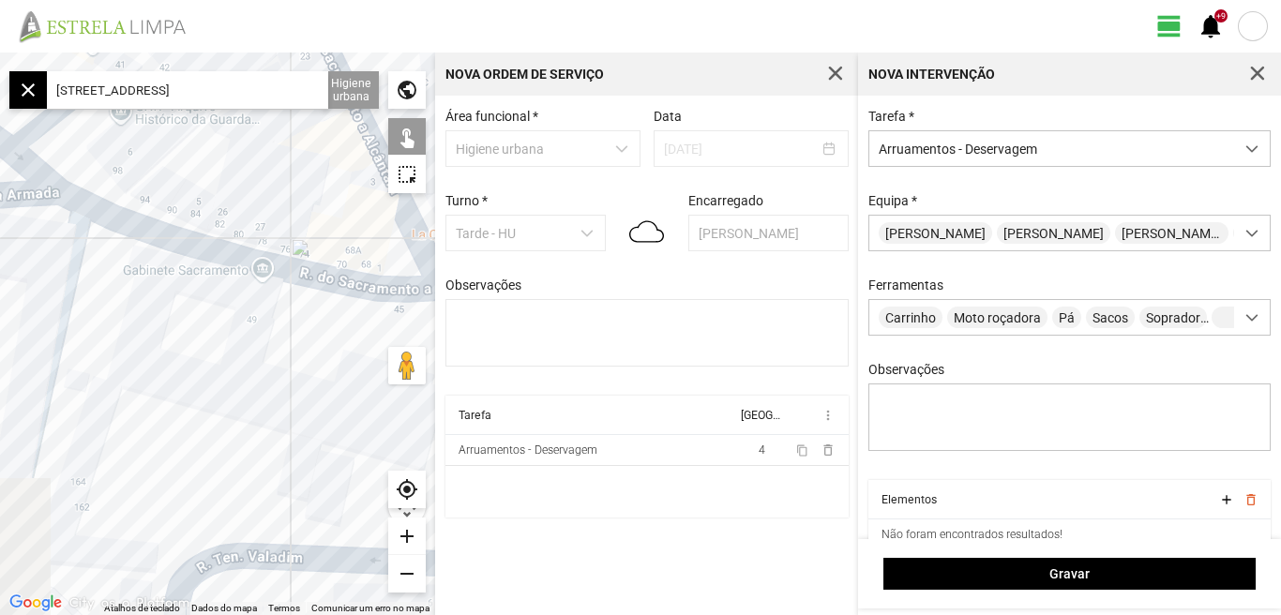
drag, startPoint x: 127, startPoint y: 386, endPoint x: 323, endPoint y: 396, distance: 196.3
click at [323, 396] on div at bounding box center [217, 334] width 435 height 563
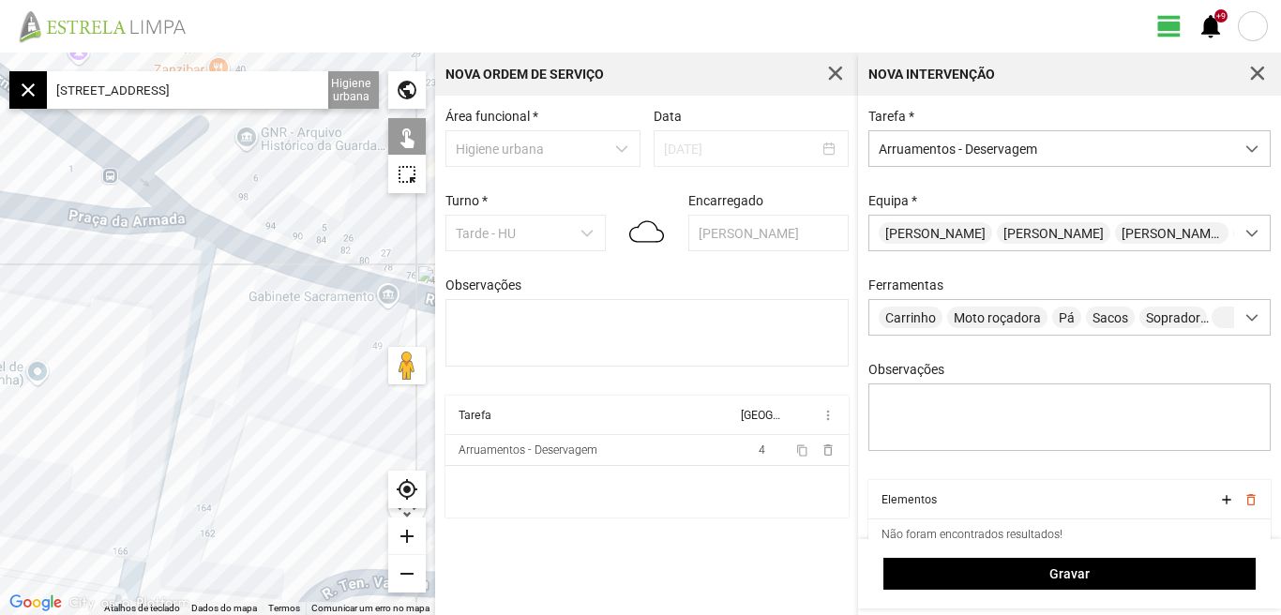
drag, startPoint x: 295, startPoint y: 428, endPoint x: 354, endPoint y: 443, distance: 60.1
click at [354, 443] on div at bounding box center [217, 334] width 435 height 563
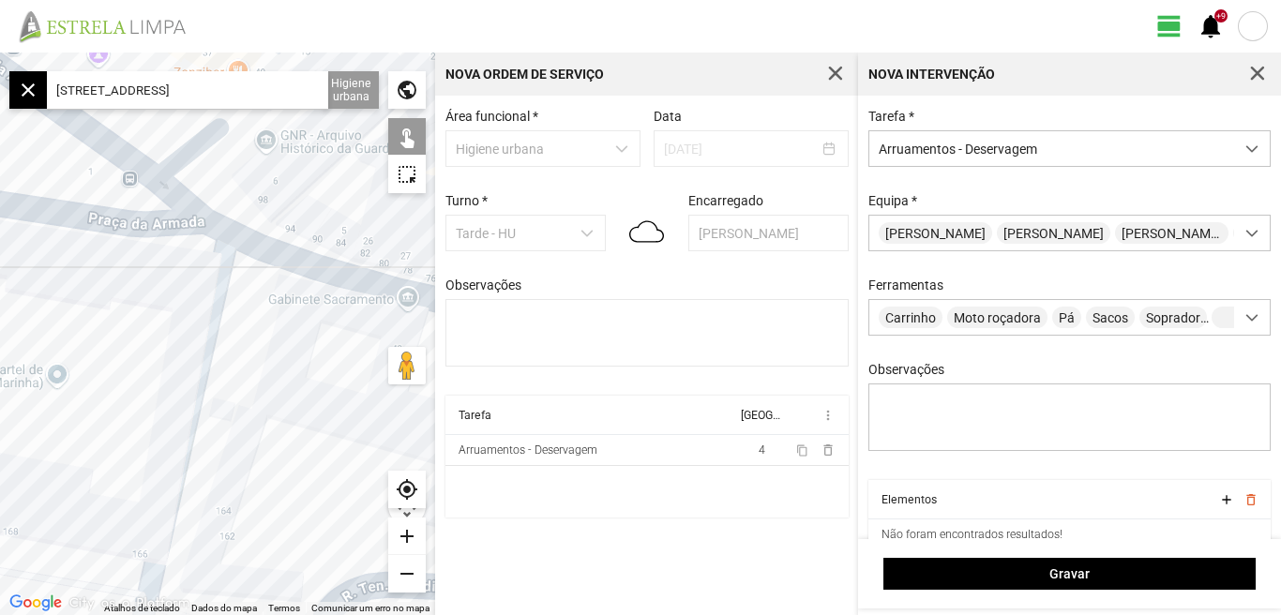
click at [184, 433] on div at bounding box center [217, 334] width 435 height 563
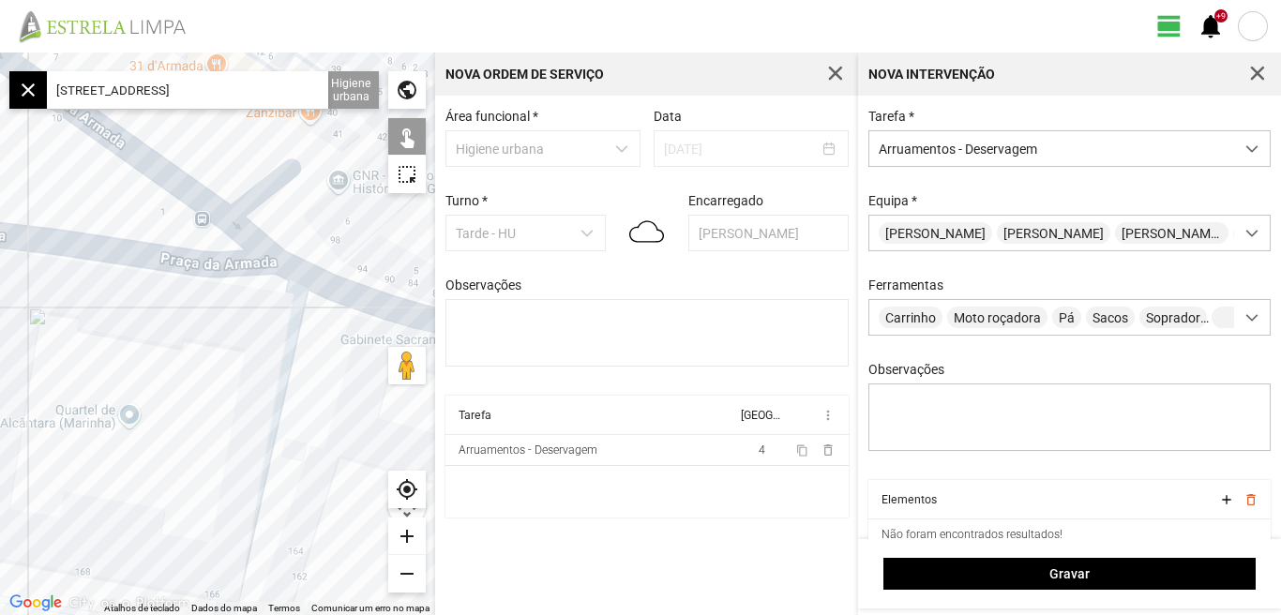
click at [416, 571] on div "remove" at bounding box center [407, 574] width 38 height 38
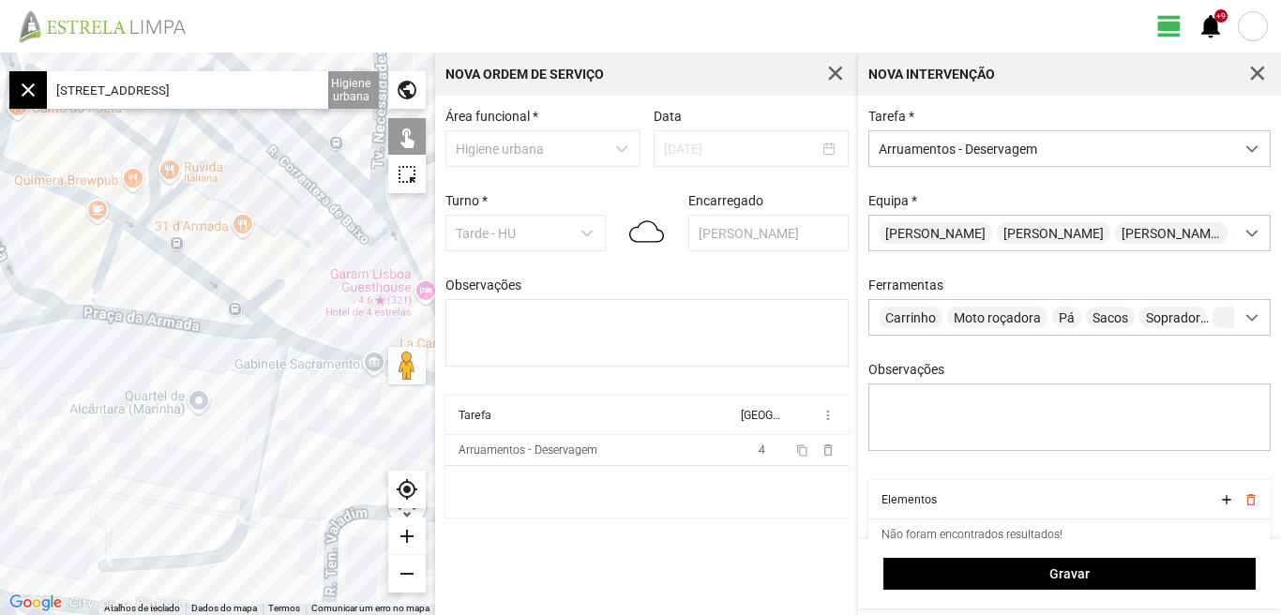
drag, startPoint x: 174, startPoint y: 442, endPoint x: 204, endPoint y: 487, distance: 54.1
click at [204, 487] on div at bounding box center [217, 334] width 435 height 563
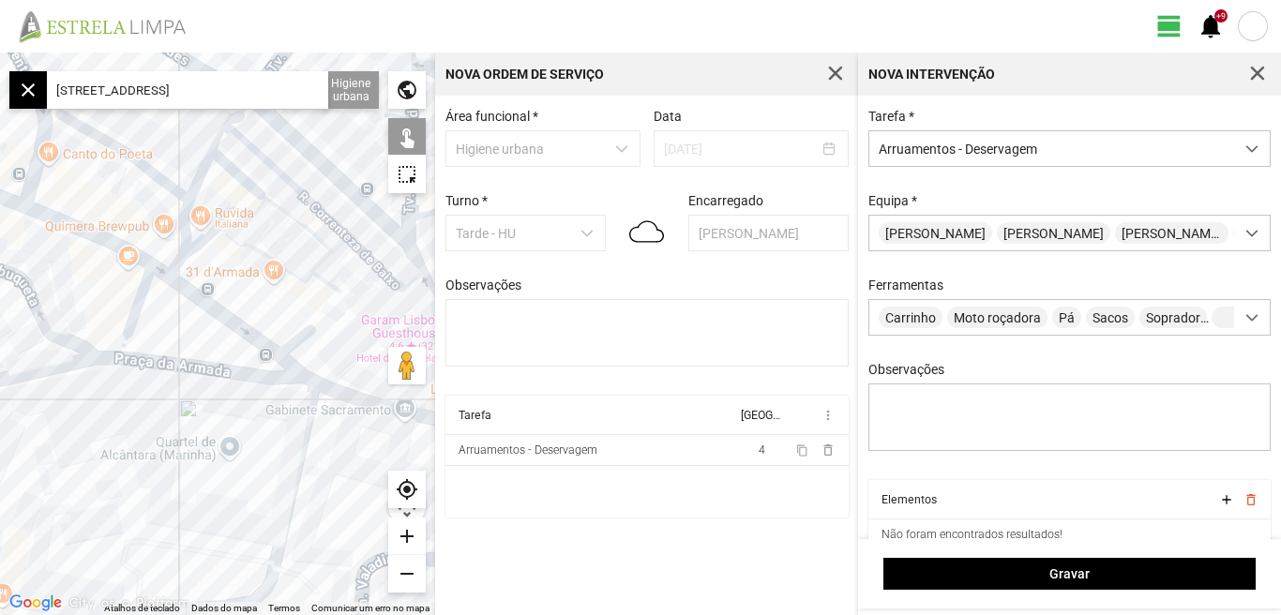
click at [405, 533] on div "add" at bounding box center [407, 537] width 38 height 38
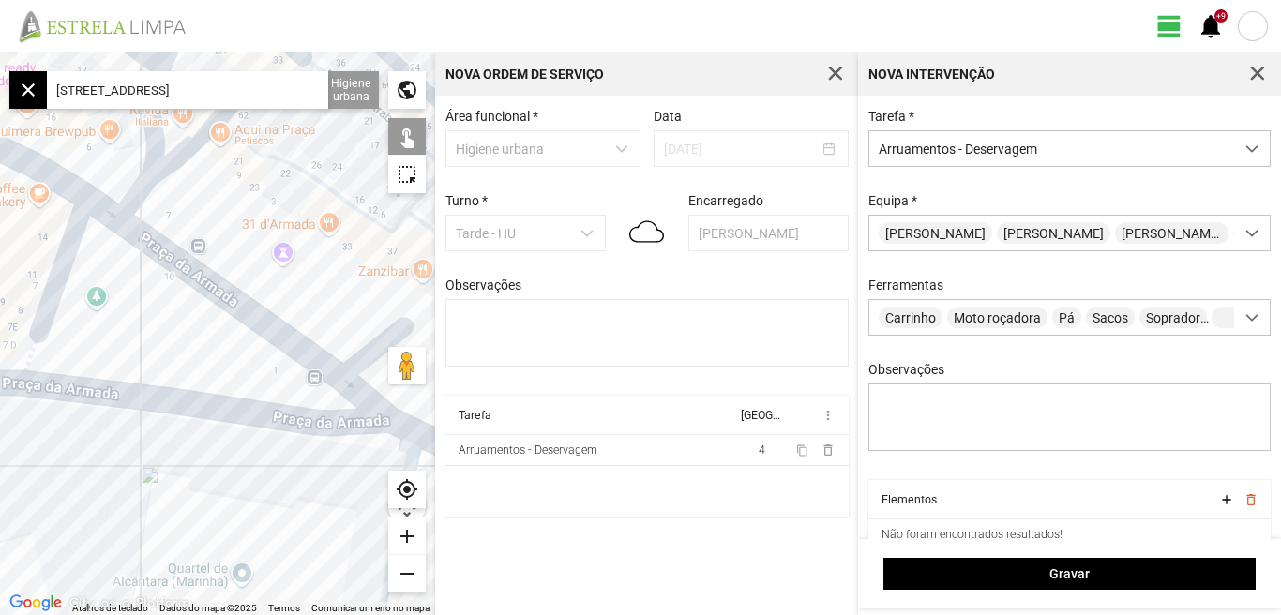
click at [409, 533] on div "add" at bounding box center [407, 537] width 38 height 38
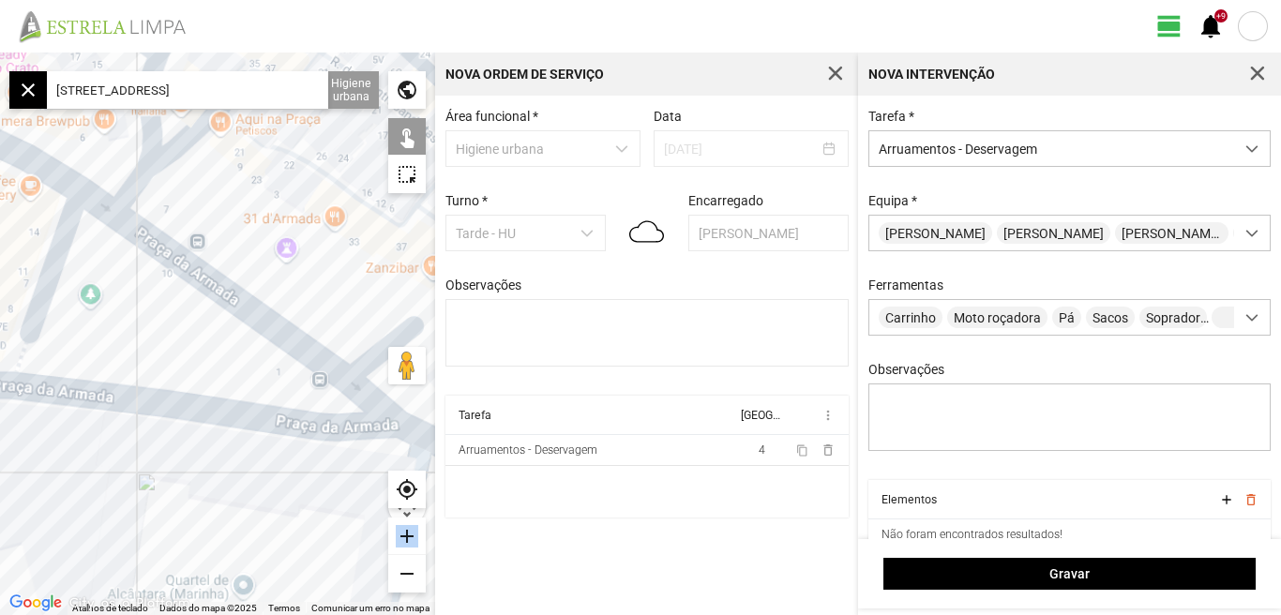
click at [409, 533] on div "add" at bounding box center [407, 537] width 38 height 38
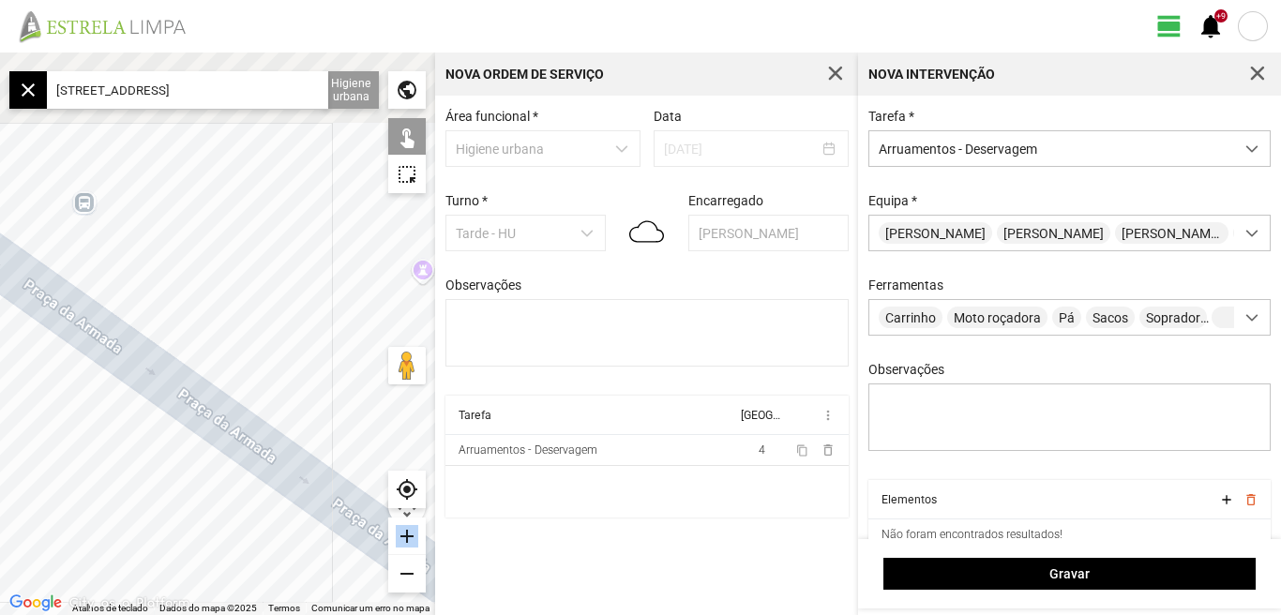
drag, startPoint x: 276, startPoint y: 337, endPoint x: 210, endPoint y: 575, distance: 247.1
click at [211, 575] on div at bounding box center [217, 334] width 435 height 563
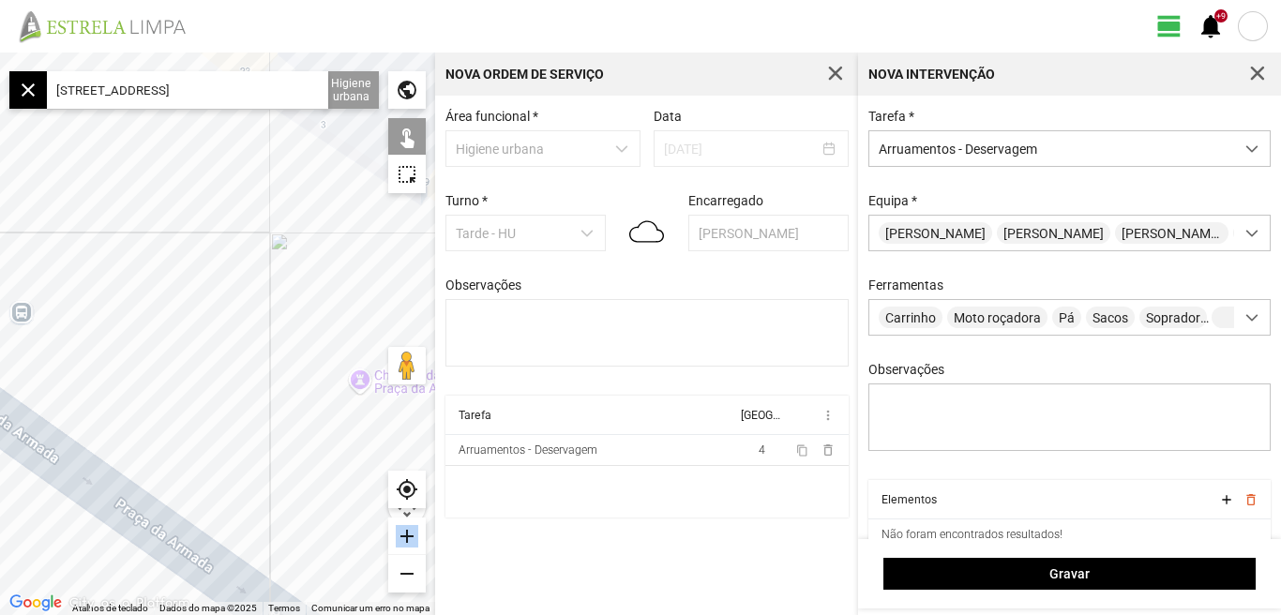
drag, startPoint x: 239, startPoint y: 329, endPoint x: 249, endPoint y: 528, distance: 199.1
click at [250, 528] on div at bounding box center [217, 334] width 435 height 563
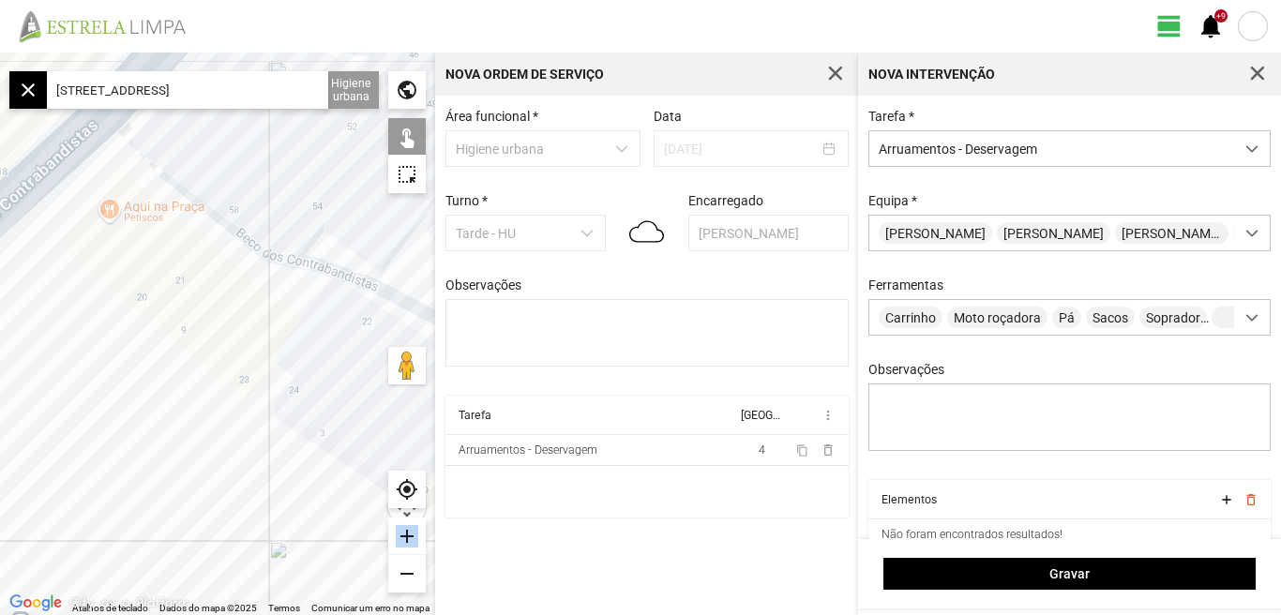
drag, startPoint x: 215, startPoint y: 357, endPoint x: 122, endPoint y: 328, distance: 97.3
click at [123, 329] on div at bounding box center [217, 334] width 435 height 563
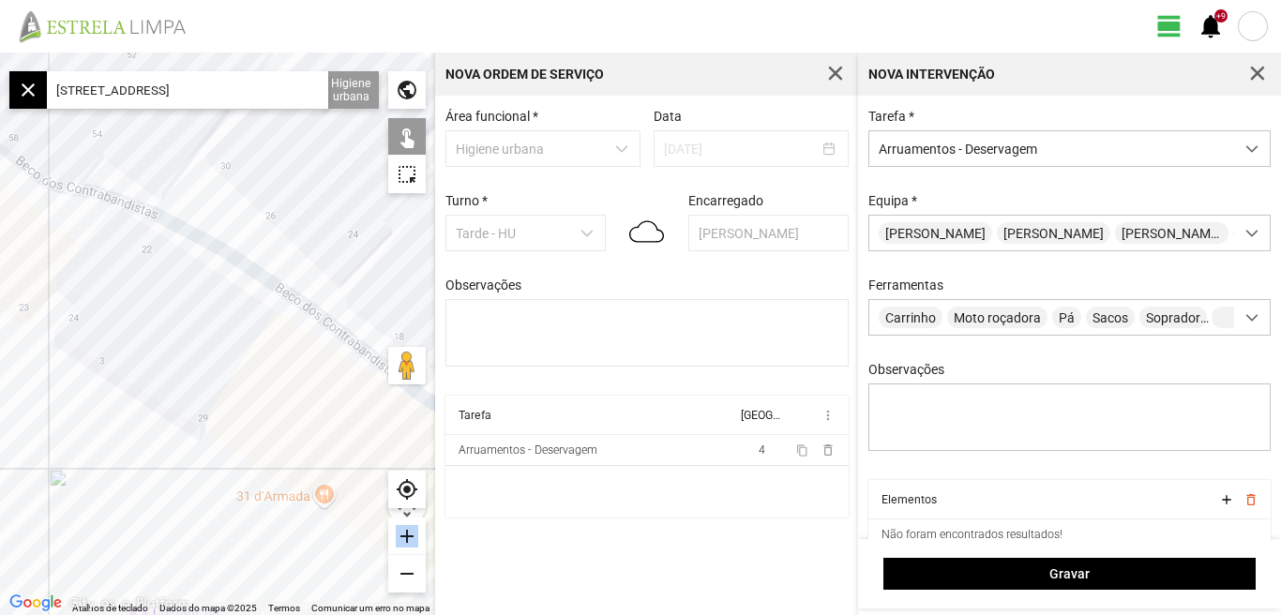
drag, startPoint x: 168, startPoint y: 357, endPoint x: 126, endPoint y: 313, distance: 61.0
click at [128, 315] on div at bounding box center [217, 334] width 435 height 563
drag, startPoint x: 125, startPoint y: 310, endPoint x: 348, endPoint y: 386, distance: 235.8
click at [358, 387] on div at bounding box center [217, 334] width 435 height 563
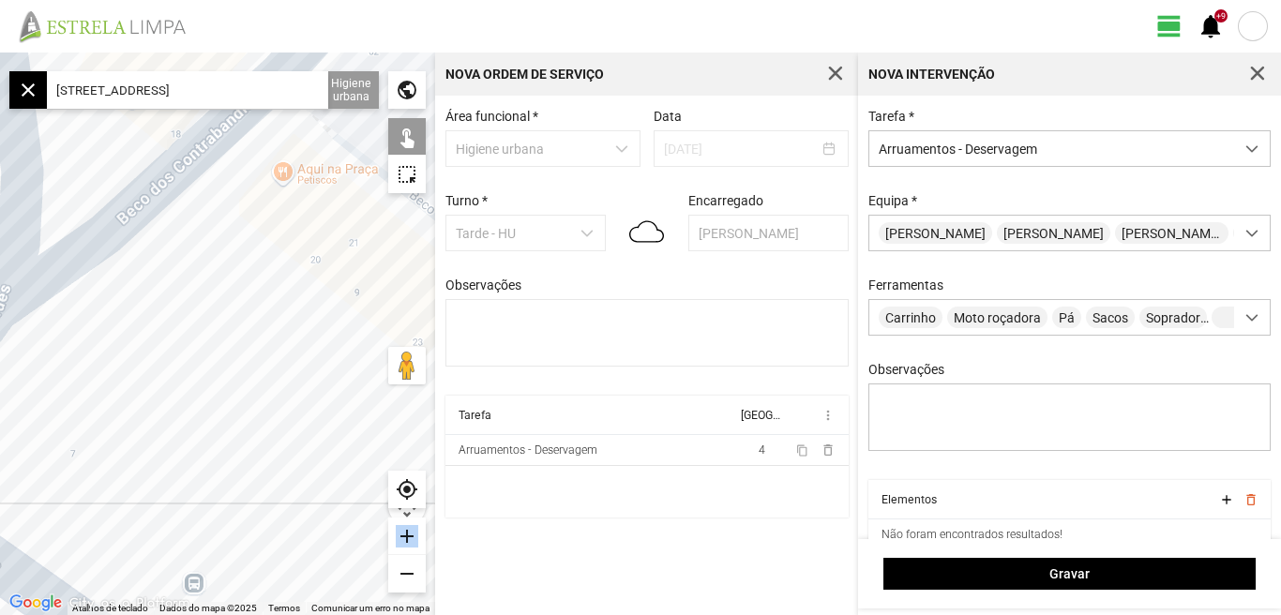
drag, startPoint x: 210, startPoint y: 354, endPoint x: 294, endPoint y: 259, distance: 126.3
click at [290, 268] on div at bounding box center [217, 334] width 435 height 563
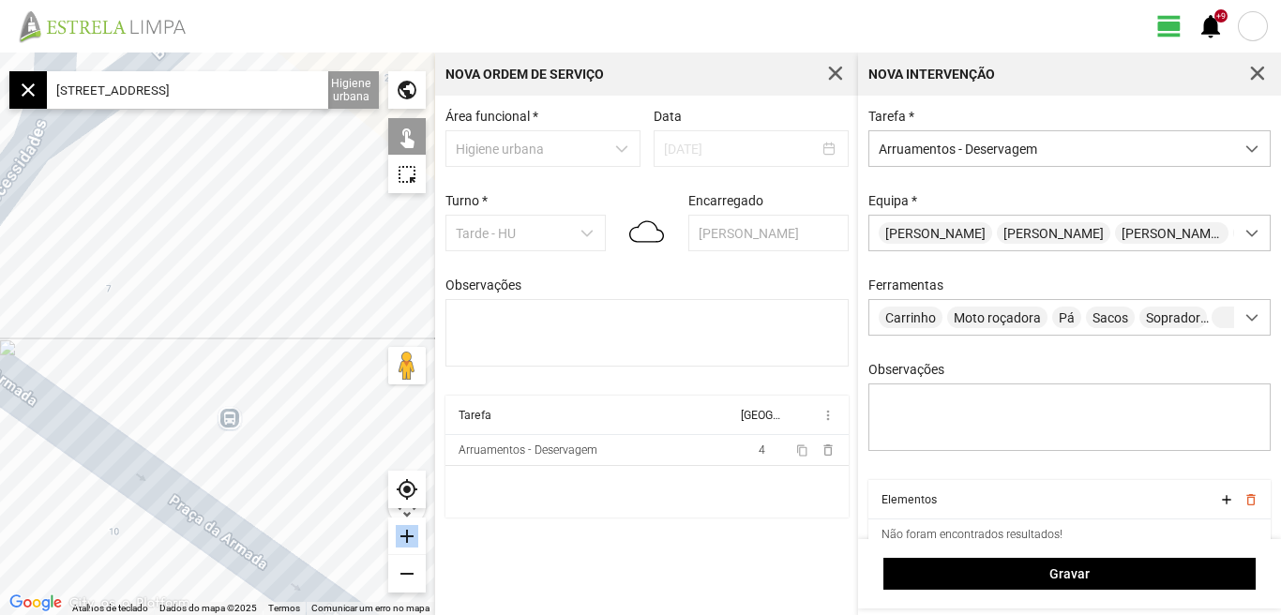
click at [270, 269] on div at bounding box center [217, 334] width 435 height 563
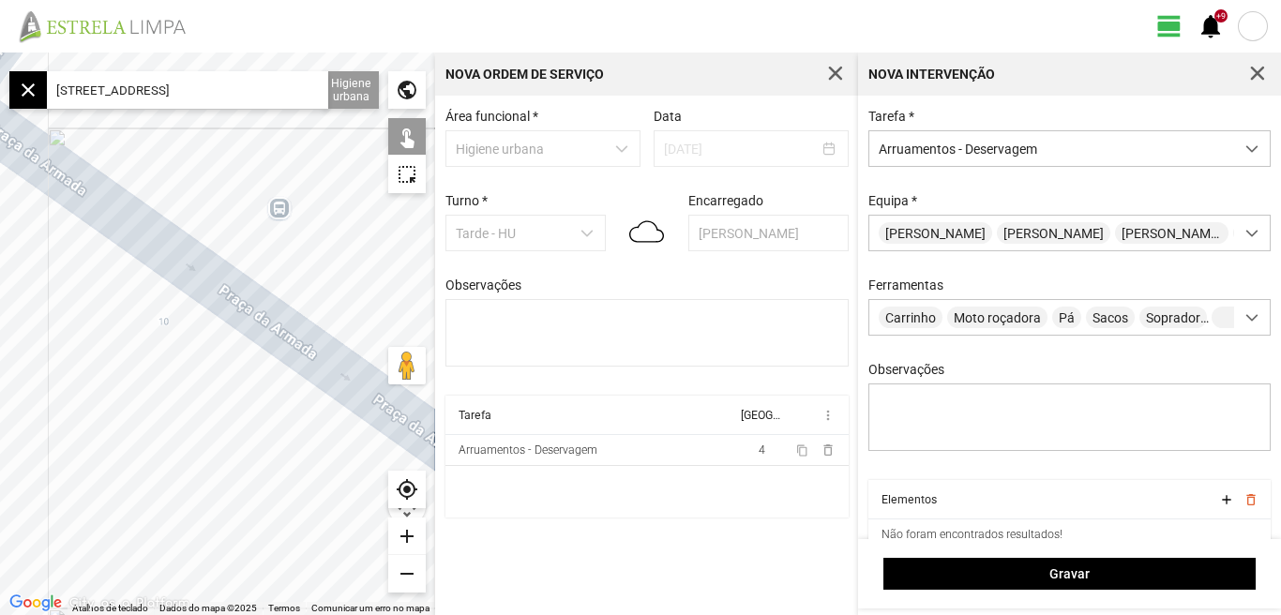
click at [409, 576] on div "remove" at bounding box center [407, 574] width 38 height 38
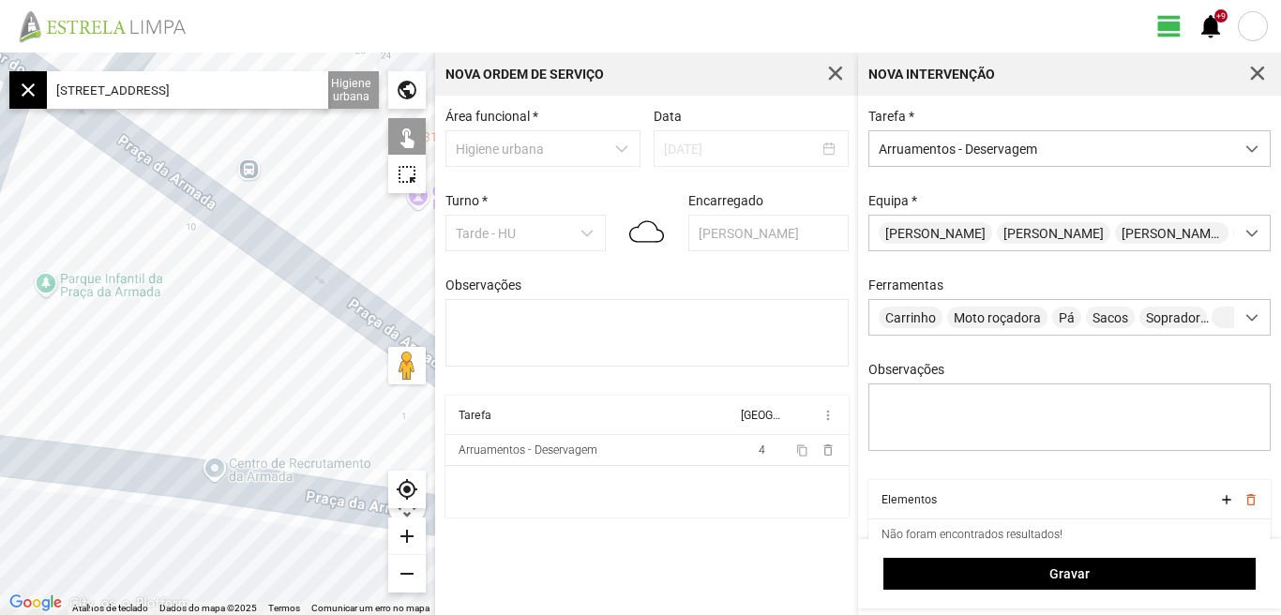
drag, startPoint x: 277, startPoint y: 477, endPoint x: 293, endPoint y: 337, distance: 141.6
click at [289, 341] on div at bounding box center [217, 334] width 435 height 563
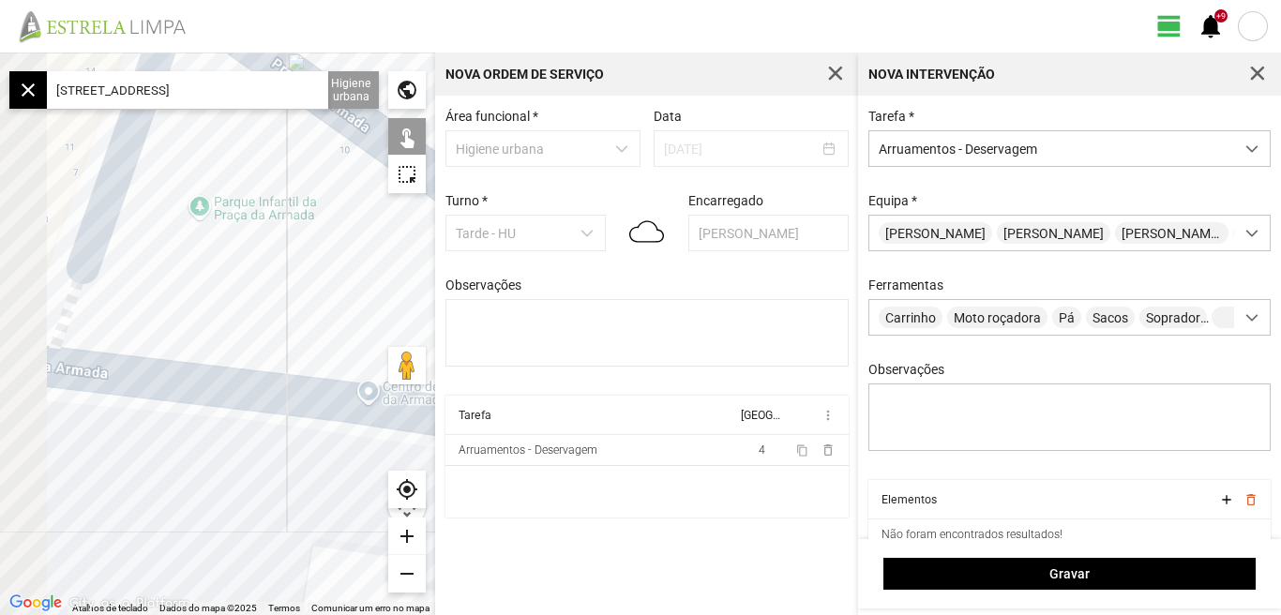
drag, startPoint x: 207, startPoint y: 374, endPoint x: 340, endPoint y: 500, distance: 183.1
click at [340, 500] on div at bounding box center [217, 334] width 435 height 563
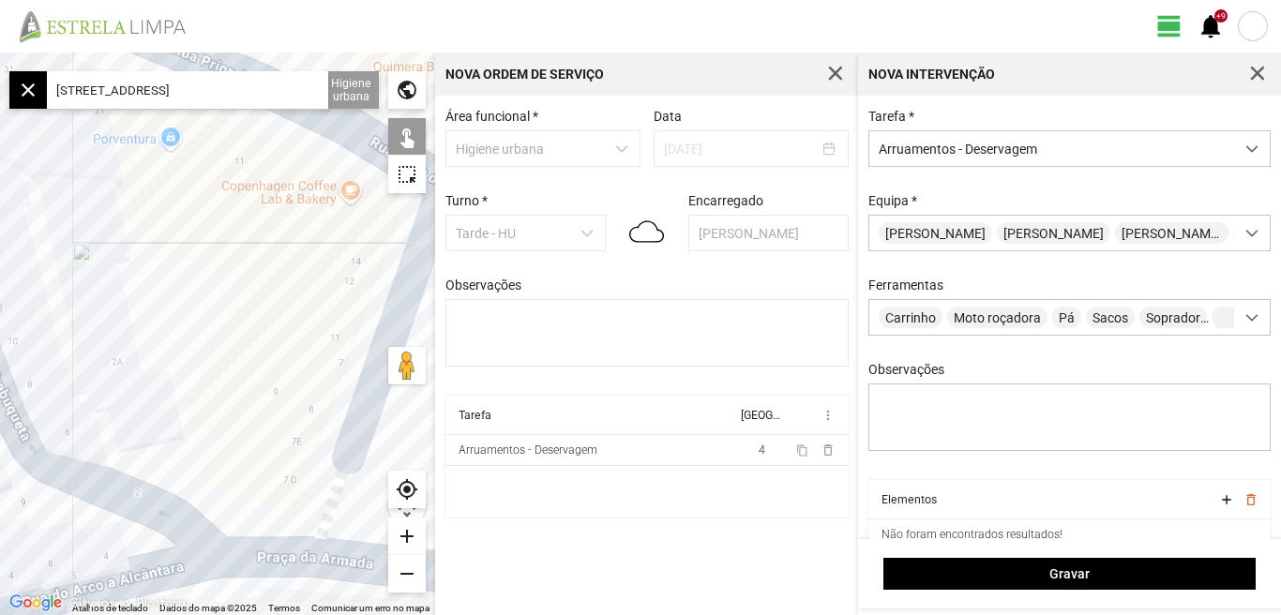
drag, startPoint x: 197, startPoint y: 321, endPoint x: 348, endPoint y: 355, distance: 154.7
click at [348, 355] on div at bounding box center [217, 334] width 435 height 563
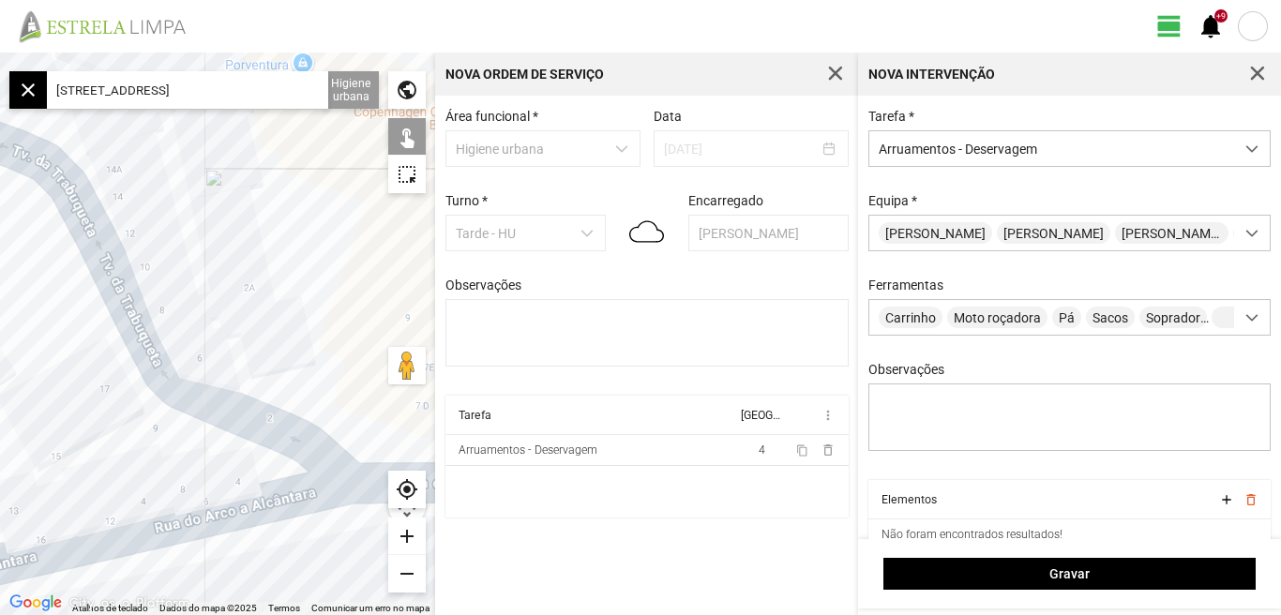
drag, startPoint x: 248, startPoint y: 336, endPoint x: 336, endPoint y: 290, distance: 99.4
click at [336, 290] on div at bounding box center [217, 334] width 435 height 563
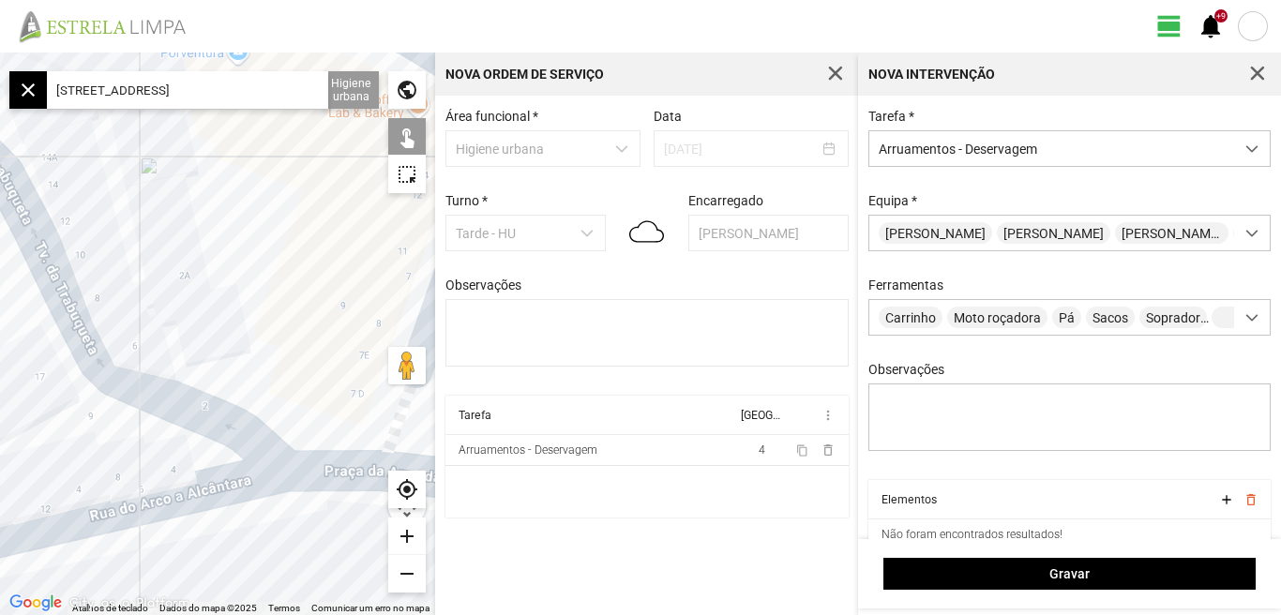
drag, startPoint x: 339, startPoint y: 291, endPoint x: 208, endPoint y: 275, distance: 131.4
click at [208, 275] on div at bounding box center [217, 334] width 435 height 563
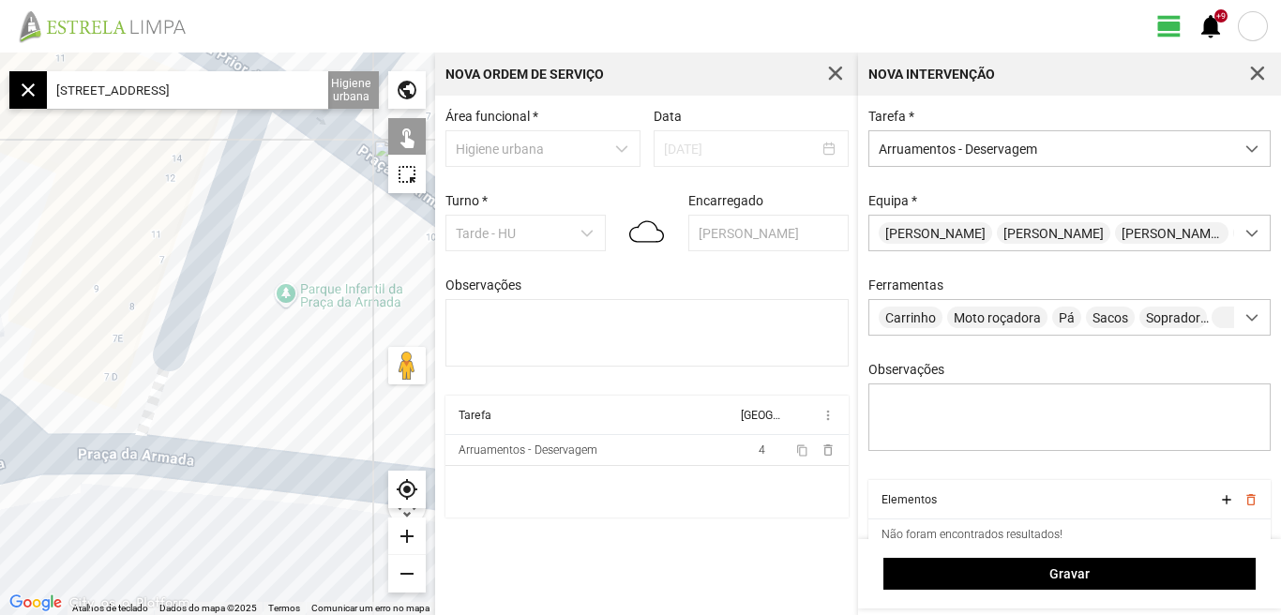
click at [88, 453] on div at bounding box center [217, 334] width 435 height 563
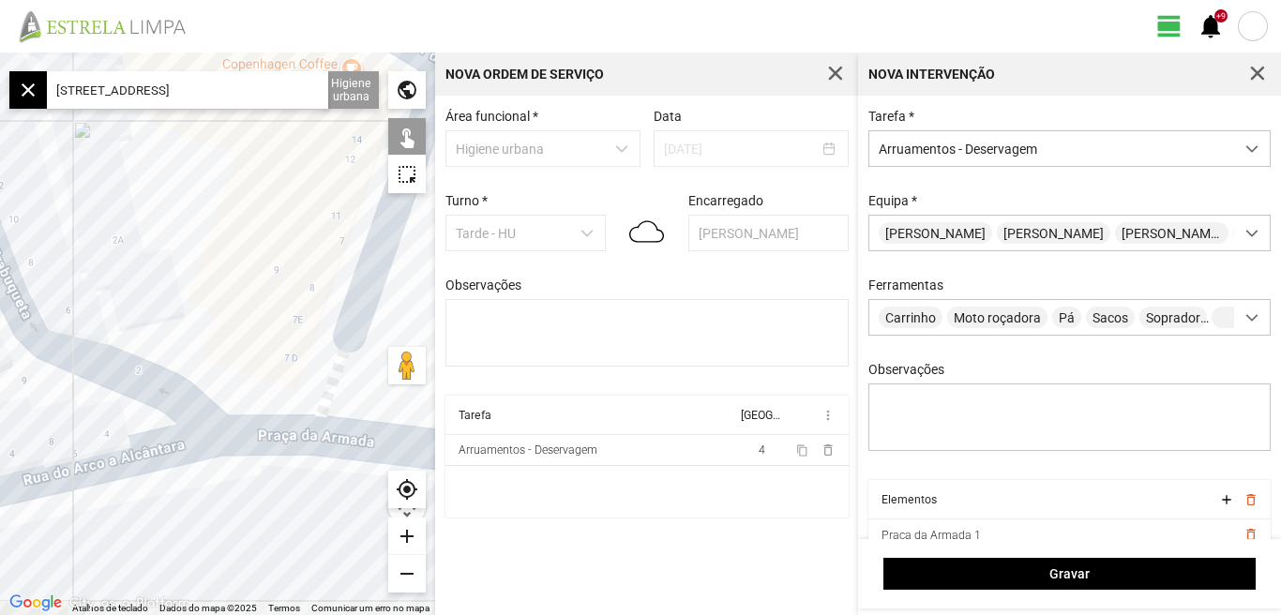
drag, startPoint x: 175, startPoint y: 476, endPoint x: 253, endPoint y: 459, distance: 79.7
click at [252, 460] on div at bounding box center [217, 334] width 435 height 563
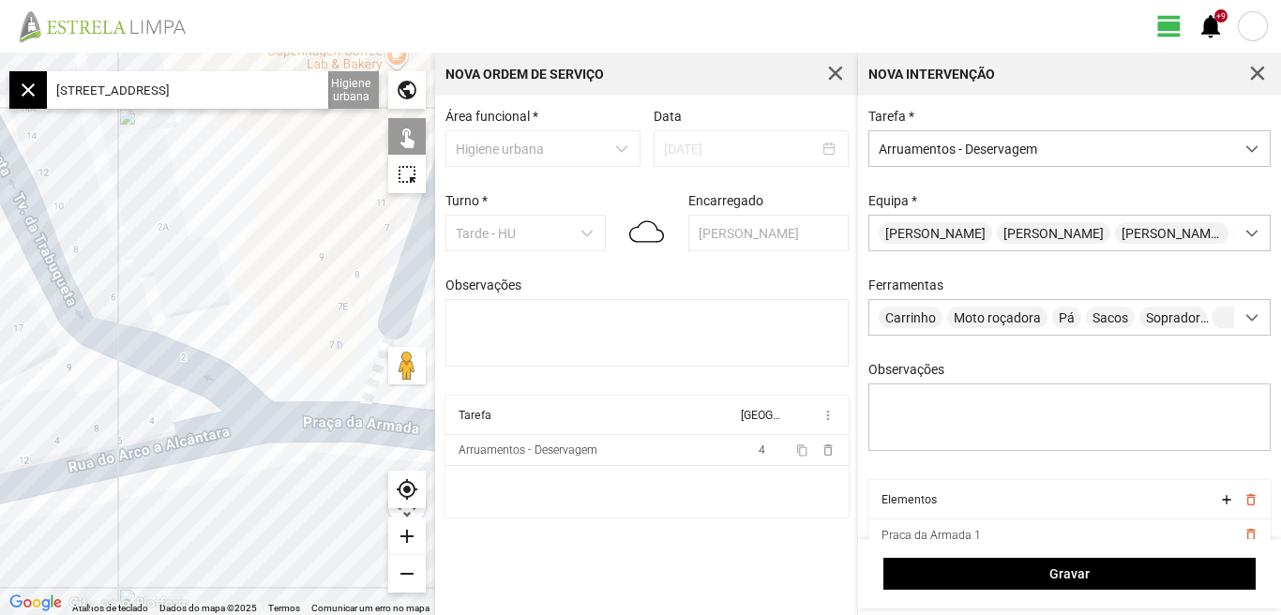
click at [174, 446] on div at bounding box center [217, 334] width 435 height 563
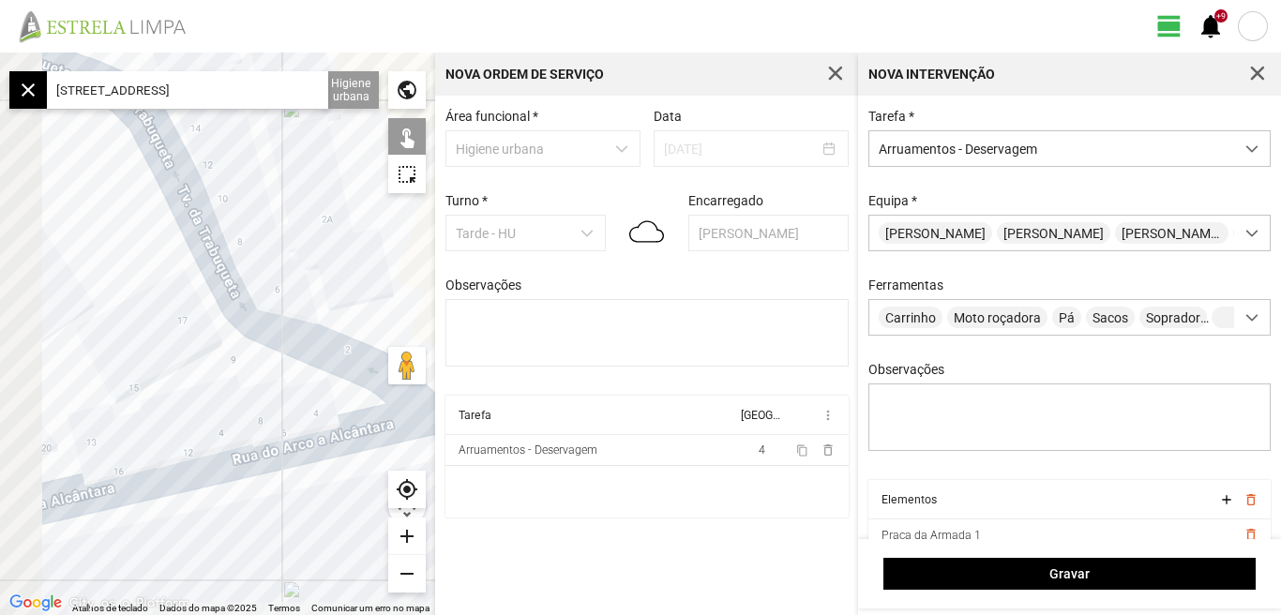
click at [295, 406] on div at bounding box center [217, 334] width 435 height 563
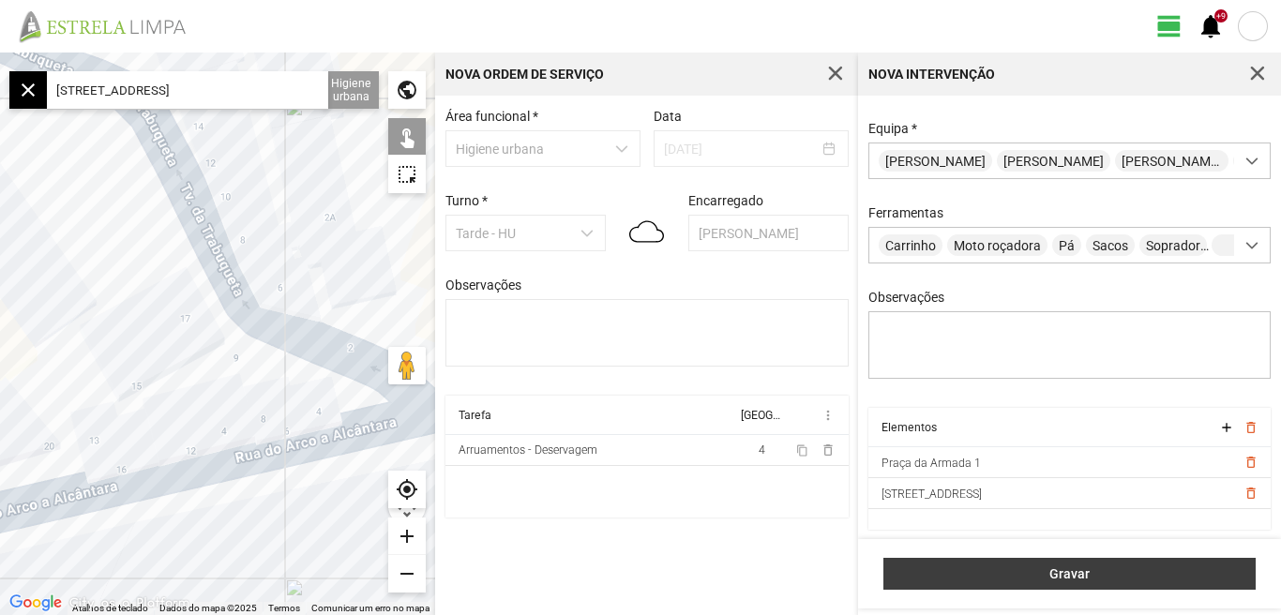
click at [1049, 572] on span "Gravar" at bounding box center [1070, 574] width 353 height 15
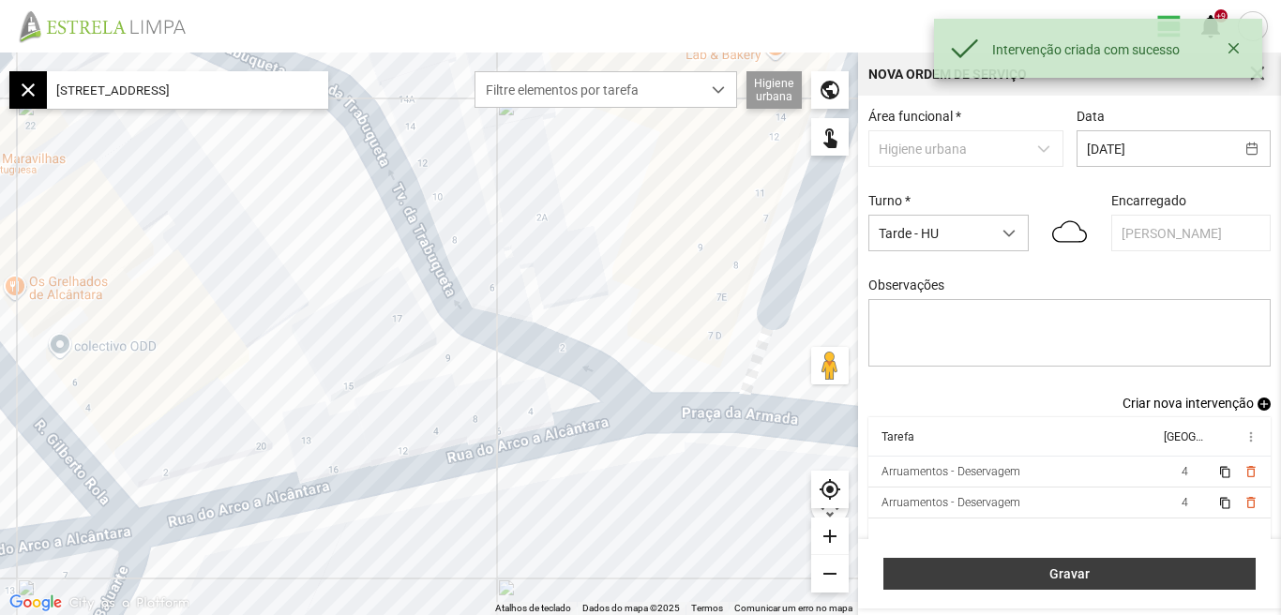
click at [1085, 569] on span "Gravar" at bounding box center [1070, 574] width 353 height 15
